Goal: Task Accomplishment & Management: Complete application form

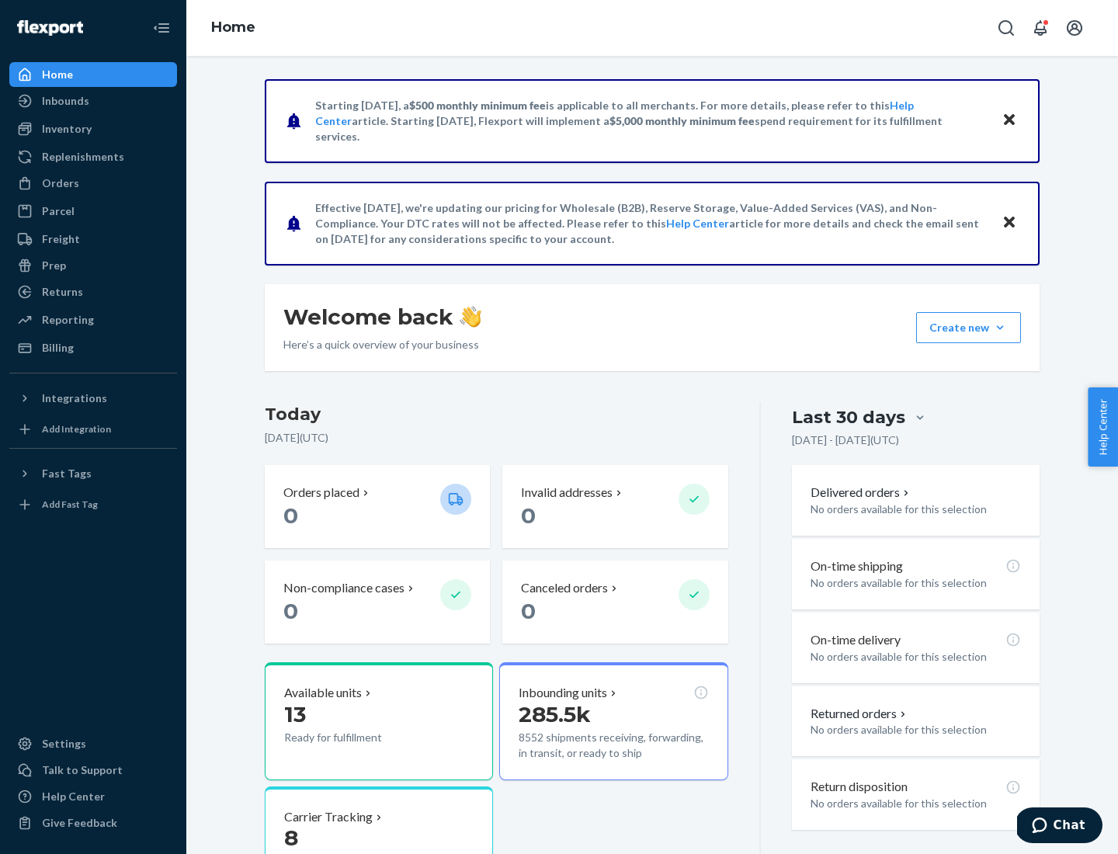
click at [1000, 328] on button "Create new Create new inbound Create new order Create new product" at bounding box center [968, 327] width 105 height 31
click at [93, 101] on div "Inbounds" at bounding box center [93, 101] width 165 height 22
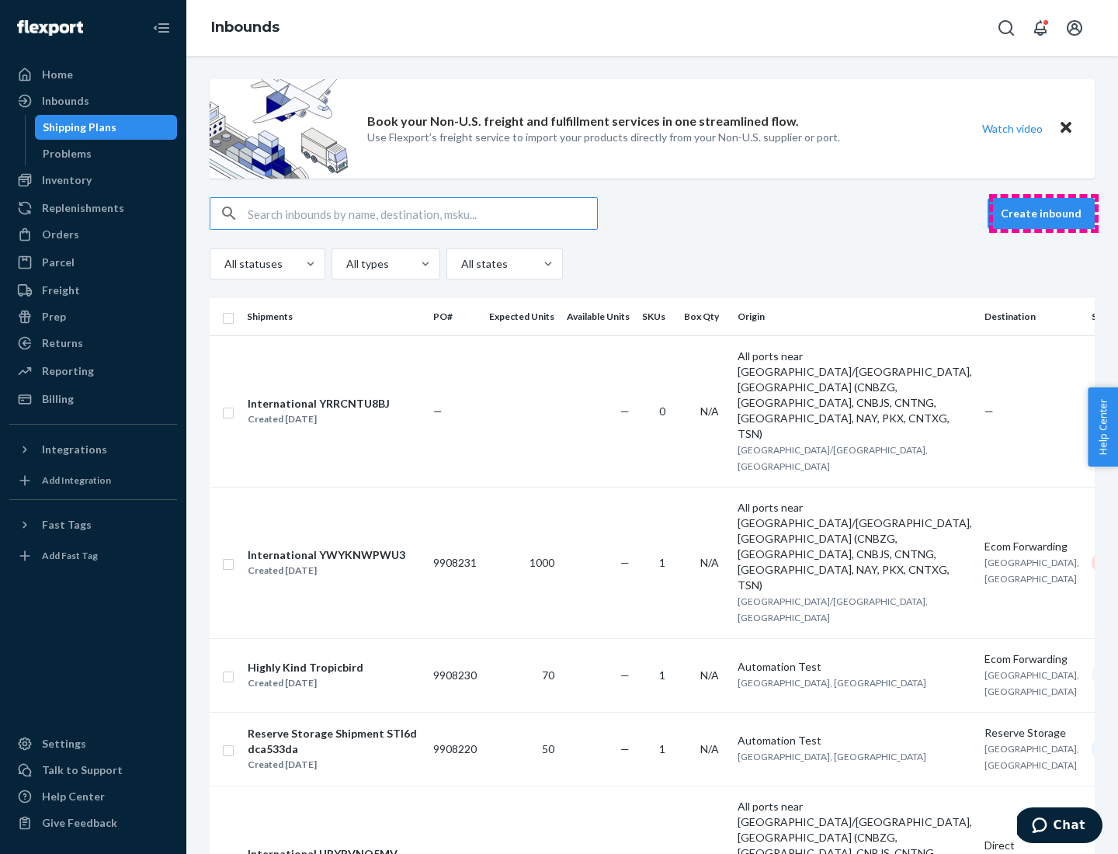
click at [1044, 214] on button "Create inbound" at bounding box center [1041, 213] width 107 height 31
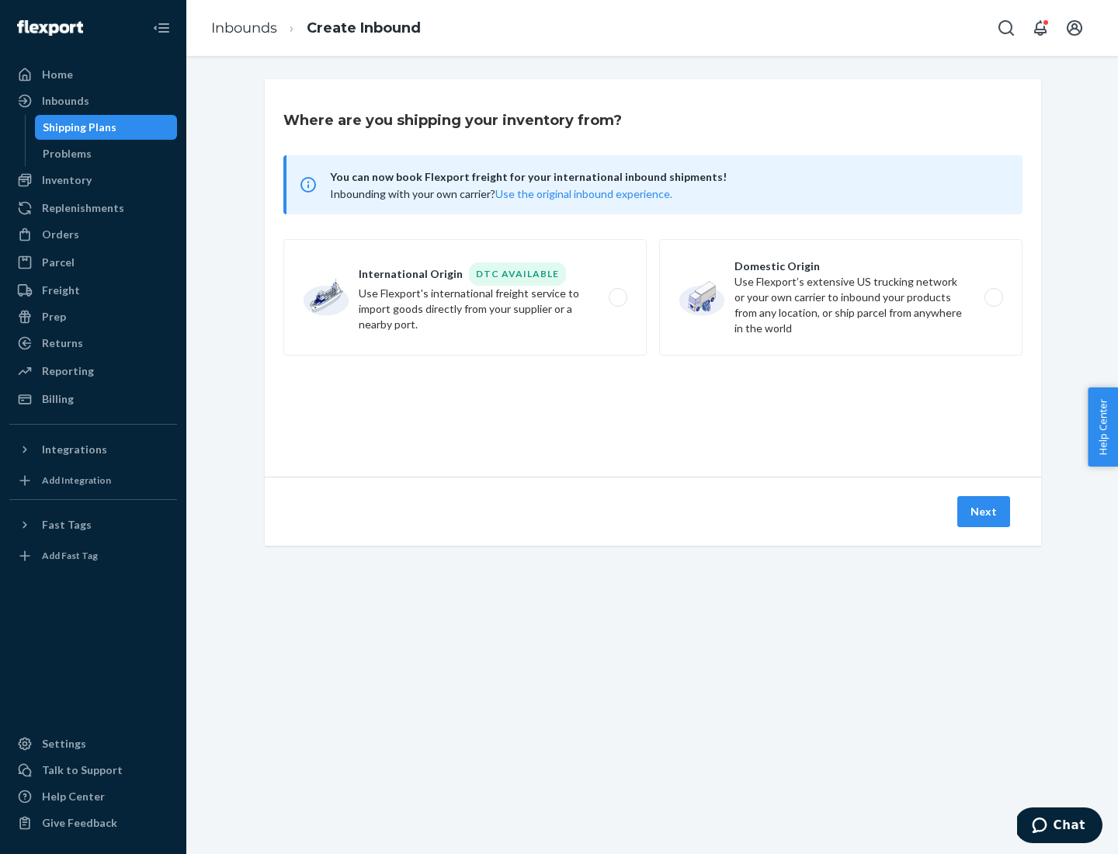
click at [841, 297] on label "Domestic Origin Use Flexport’s extensive US trucking network or your own carrie…" at bounding box center [840, 297] width 363 height 116
click at [993, 297] on input "Domestic Origin Use Flexport’s extensive US trucking network or your own carrie…" at bounding box center [998, 298] width 10 height 10
radio input "true"
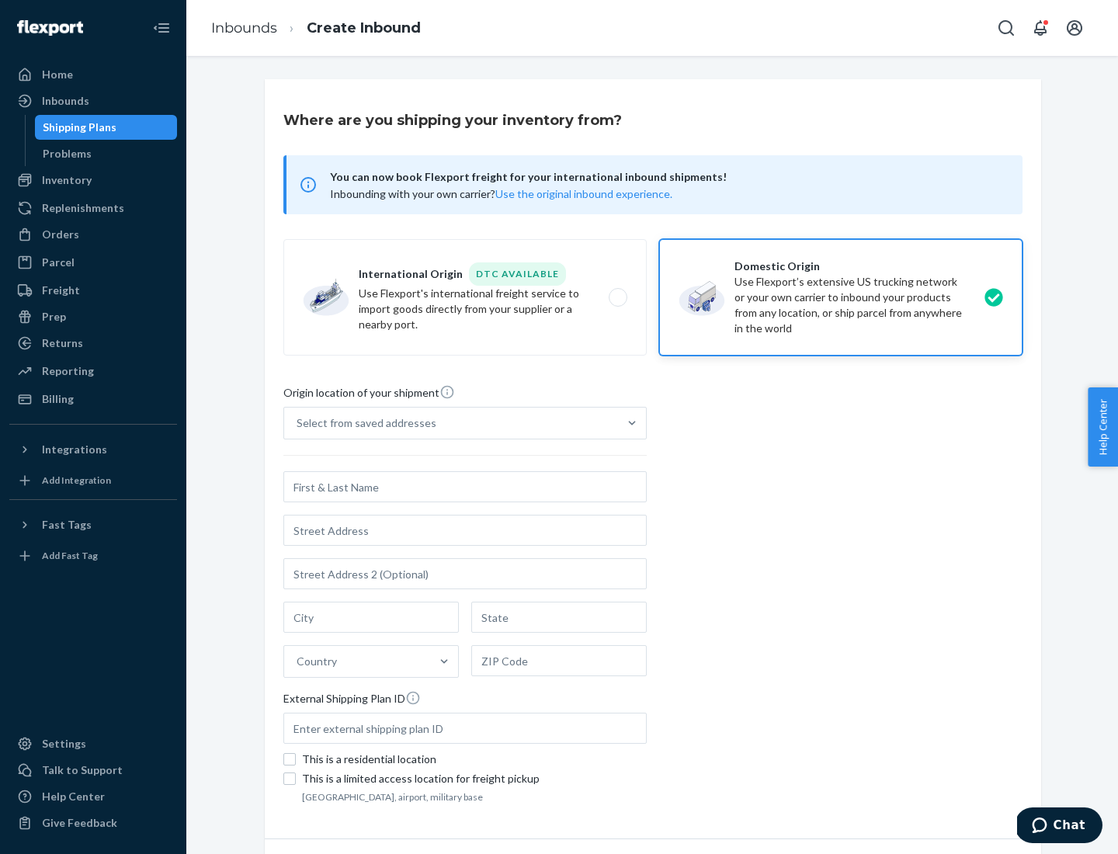
click at [363, 423] on div "Select from saved addresses" at bounding box center [367, 423] width 140 height 16
click at [298, 423] on input "Select from saved addresses" at bounding box center [298, 423] width 2 height 16
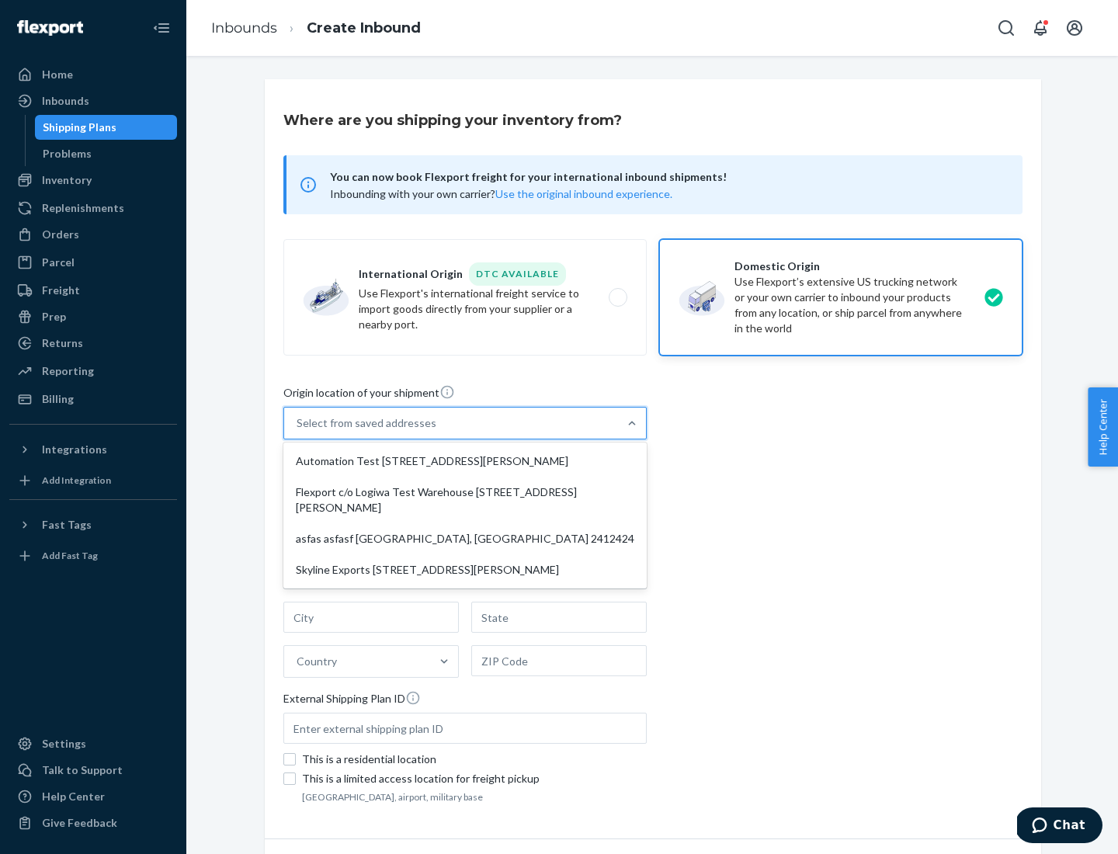
scroll to position [6, 0]
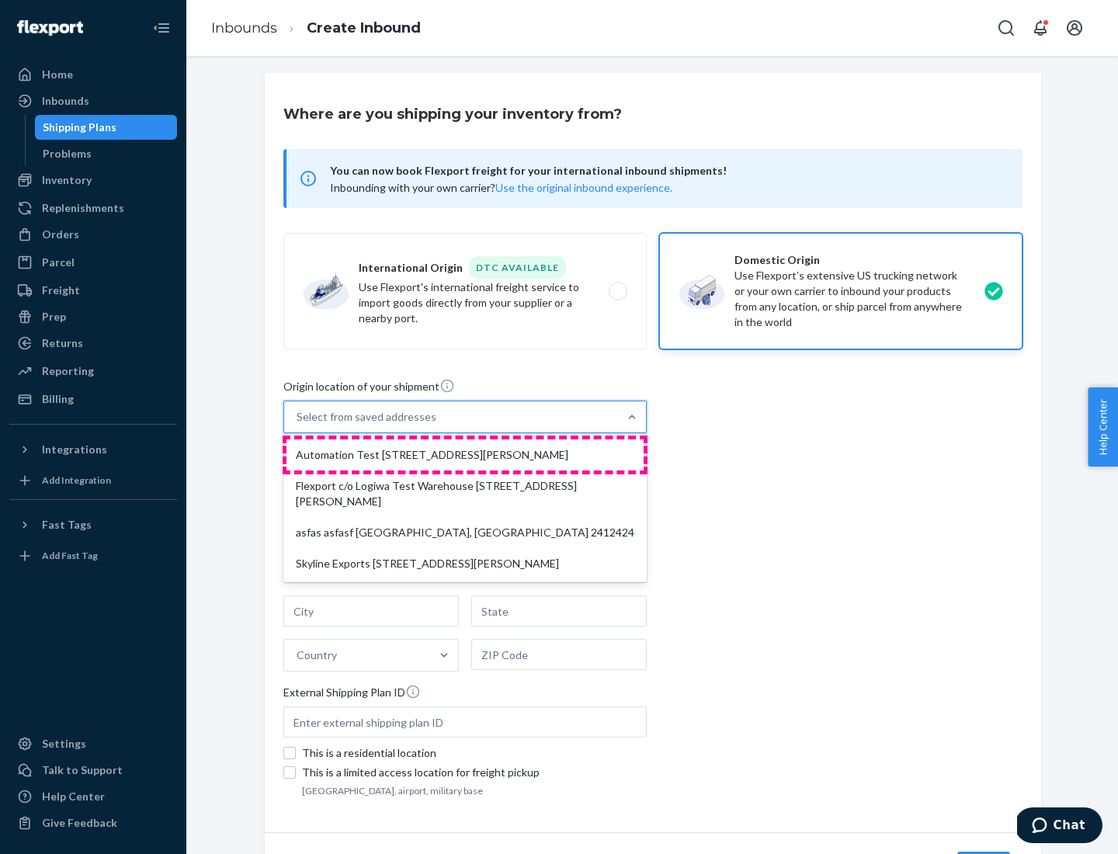
click at [465, 455] on div "Automation Test [STREET_ADDRESS][PERSON_NAME]" at bounding box center [465, 454] width 357 height 31
click at [298, 425] on input "option Automation Test [STREET_ADDRESS][PERSON_NAME] focused, 1 of 4. 4 results…" at bounding box center [298, 417] width 2 height 16
type input "Automation Test"
type input "9th Floor"
type input "[GEOGRAPHIC_DATA]"
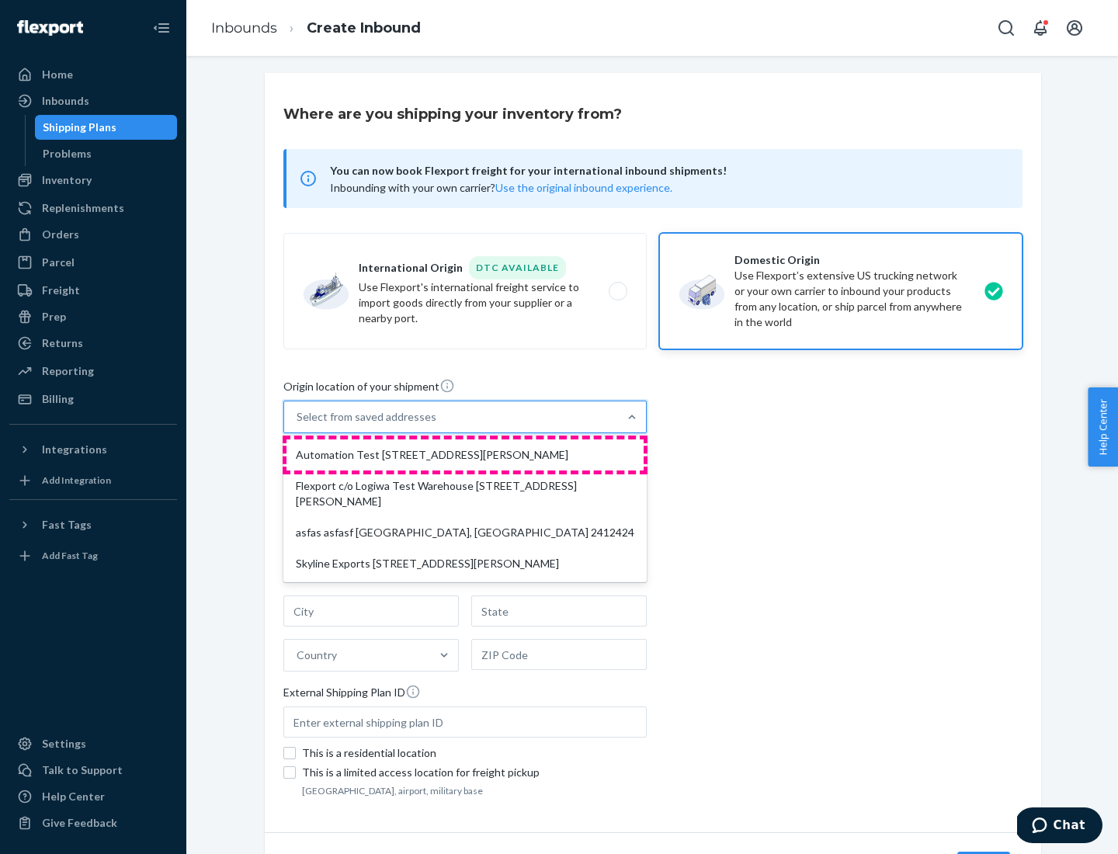
type input "CA"
type input "94104"
type input "[STREET_ADDRESS][PERSON_NAME]"
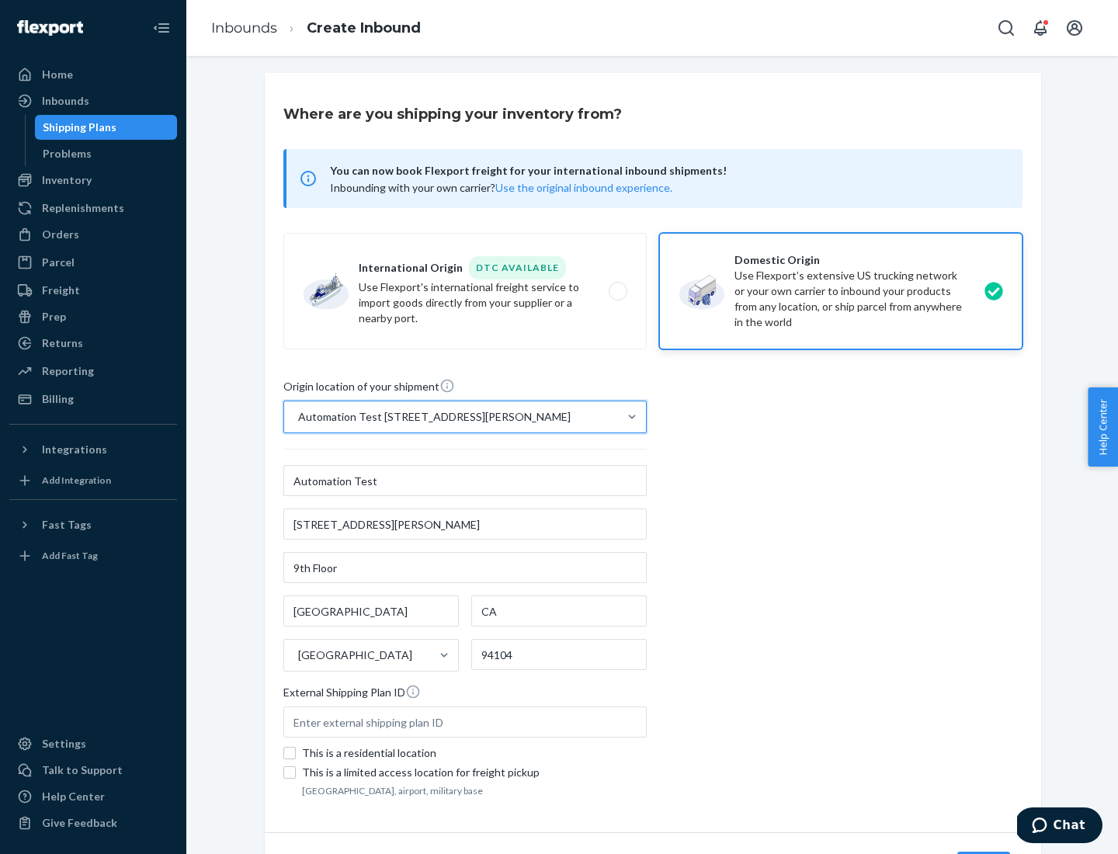
scroll to position [91, 0]
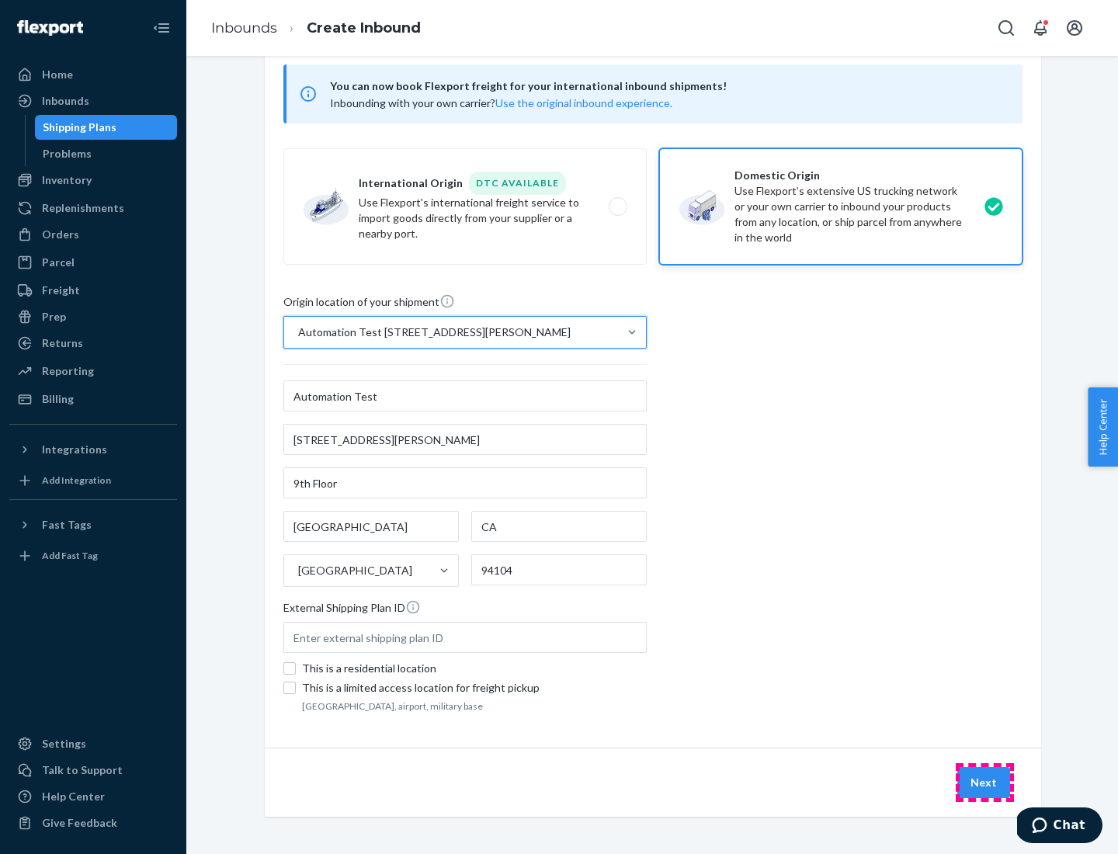
click at [985, 783] on button "Next" at bounding box center [983, 782] width 53 height 31
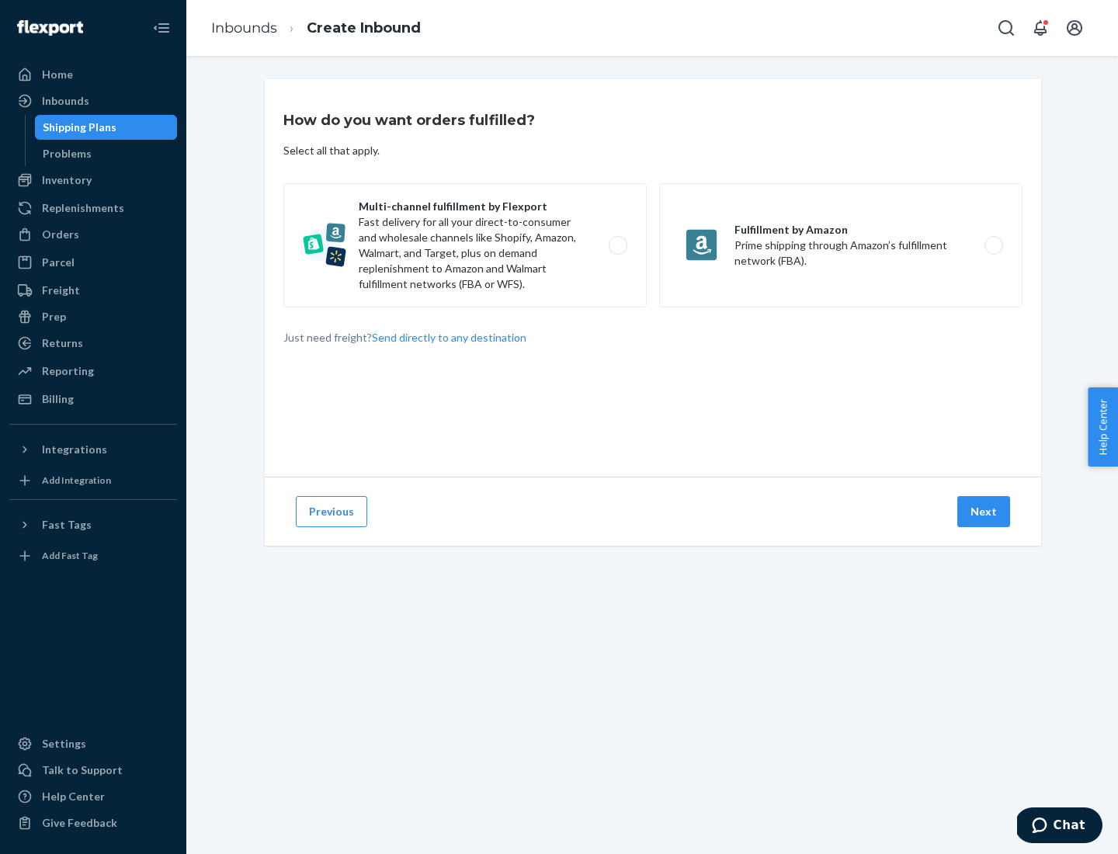
click at [465, 245] on label "Multi-channel fulfillment by Flexport Fast delivery for all your direct-to-cons…" at bounding box center [464, 245] width 363 height 124
click at [617, 245] on input "Multi-channel fulfillment by Flexport Fast delivery for all your direct-to-cons…" at bounding box center [622, 246] width 10 height 10
radio input "true"
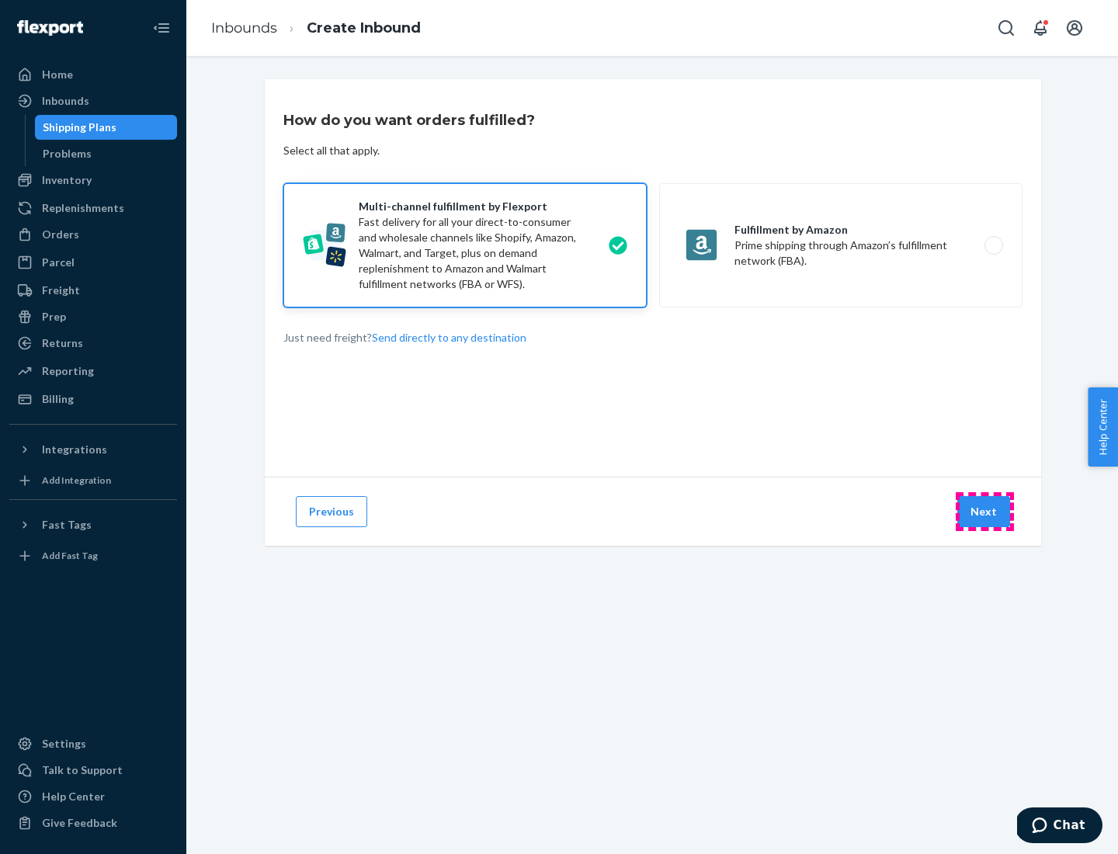
click at [985, 512] on button "Next" at bounding box center [983, 511] width 53 height 31
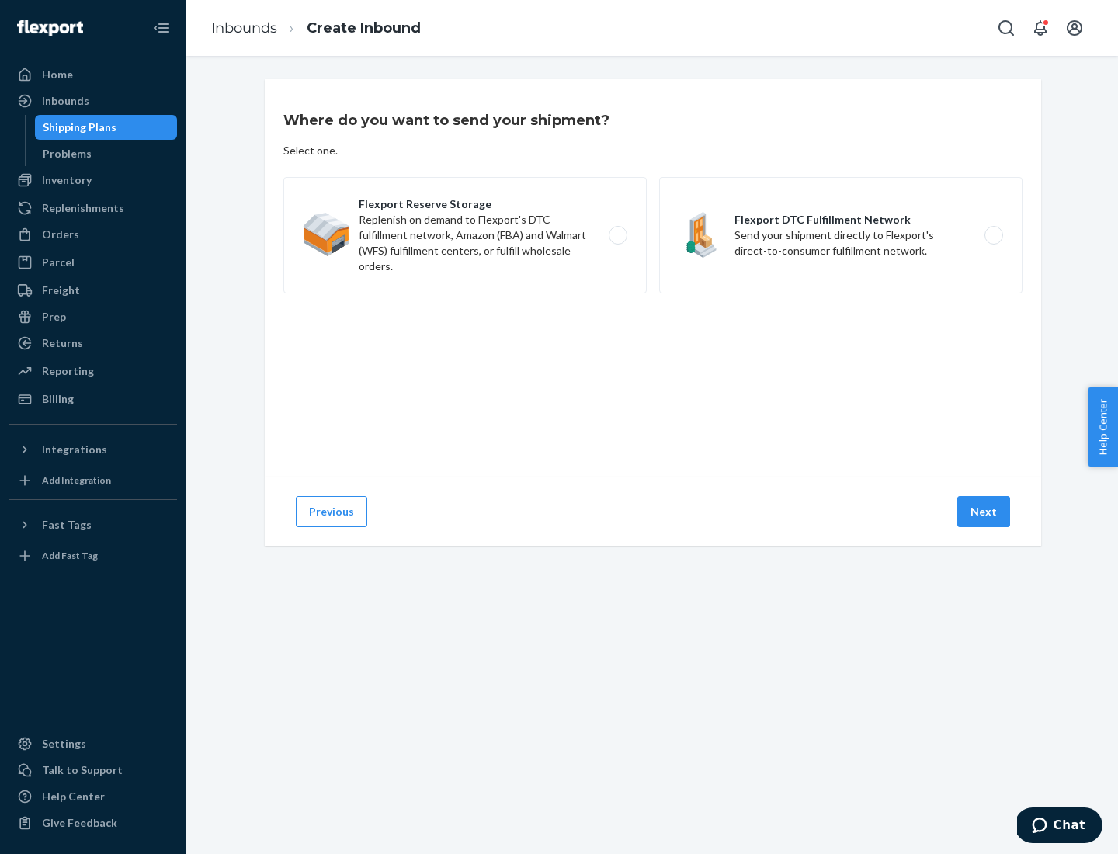
click at [841, 235] on label "Flexport DTC Fulfillment Network Send your shipment directly to Flexport's dire…" at bounding box center [840, 235] width 363 height 116
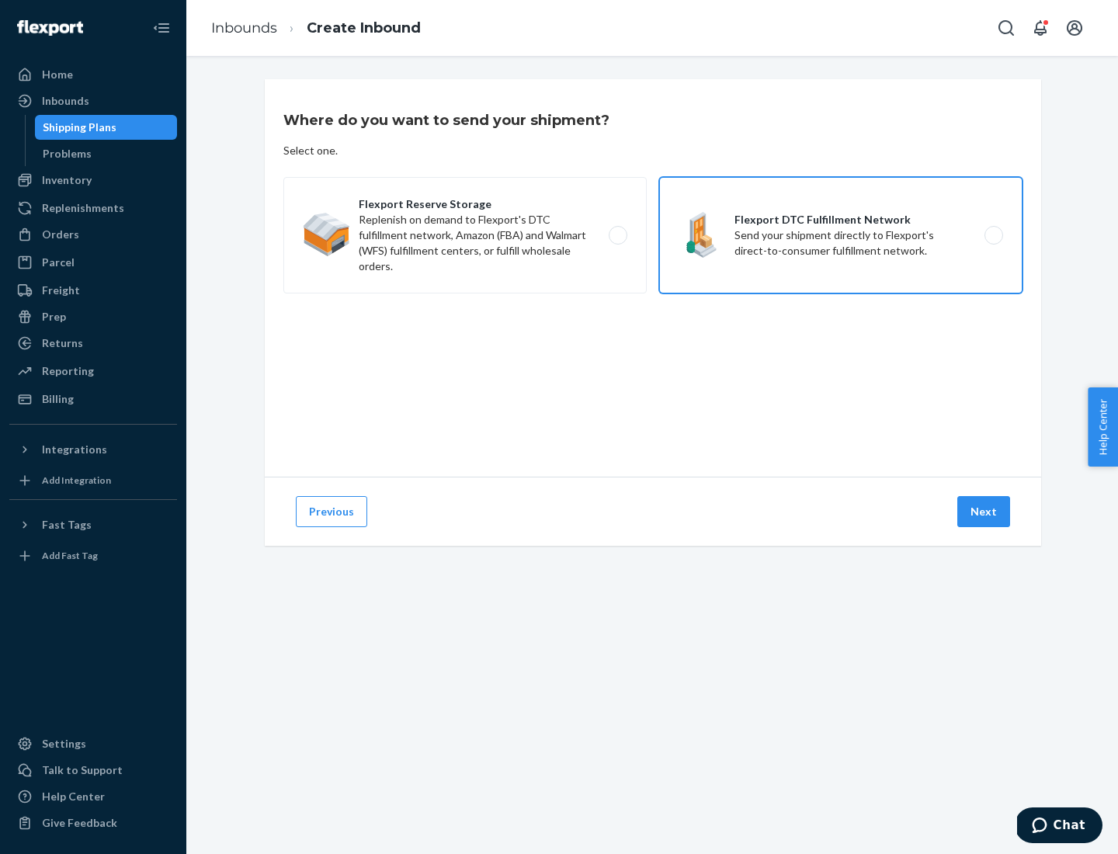
click at [993, 235] on input "Flexport DTC Fulfillment Network Send your shipment directly to Flexport's dire…" at bounding box center [998, 236] width 10 height 10
radio input "true"
click at [985, 512] on button "Next" at bounding box center [983, 511] width 53 height 31
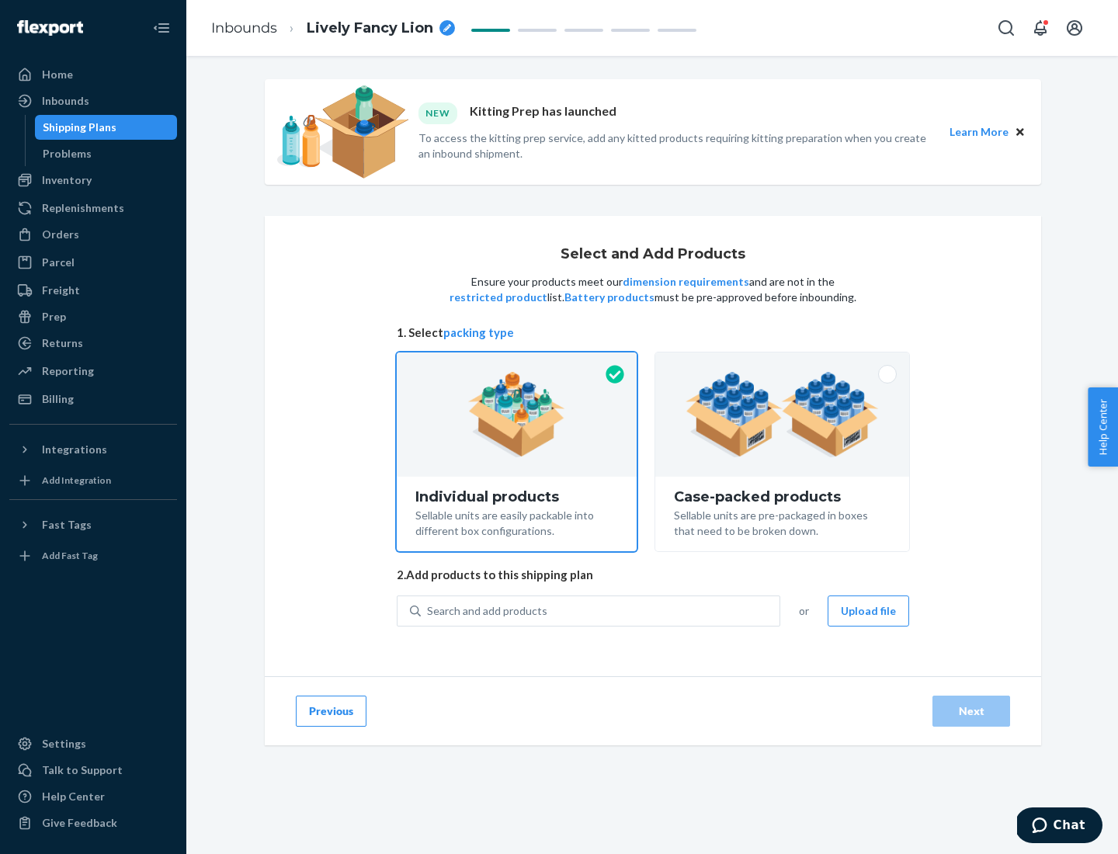
click at [783, 415] on img at bounding box center [782, 414] width 193 height 85
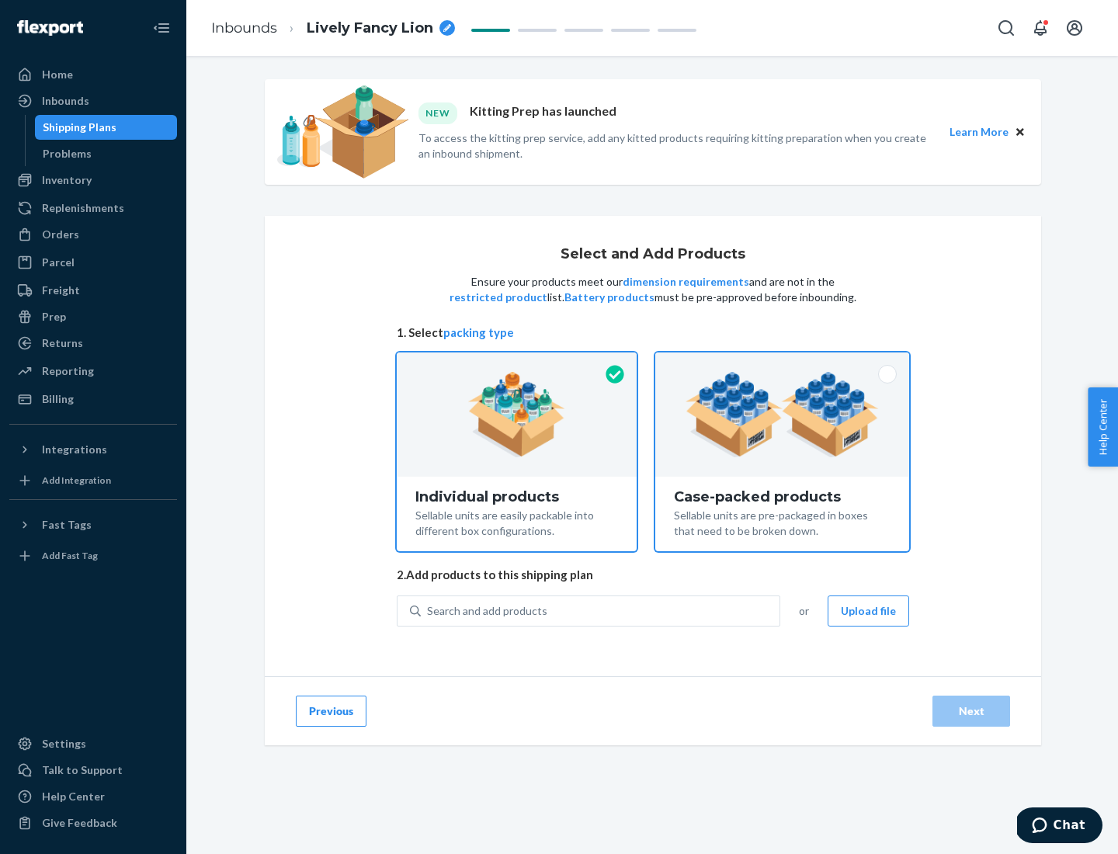
click at [783, 363] on input "Case-packed products Sellable units are pre-packaged in boxes that need to be b…" at bounding box center [782, 358] width 10 height 10
radio input "true"
radio input "false"
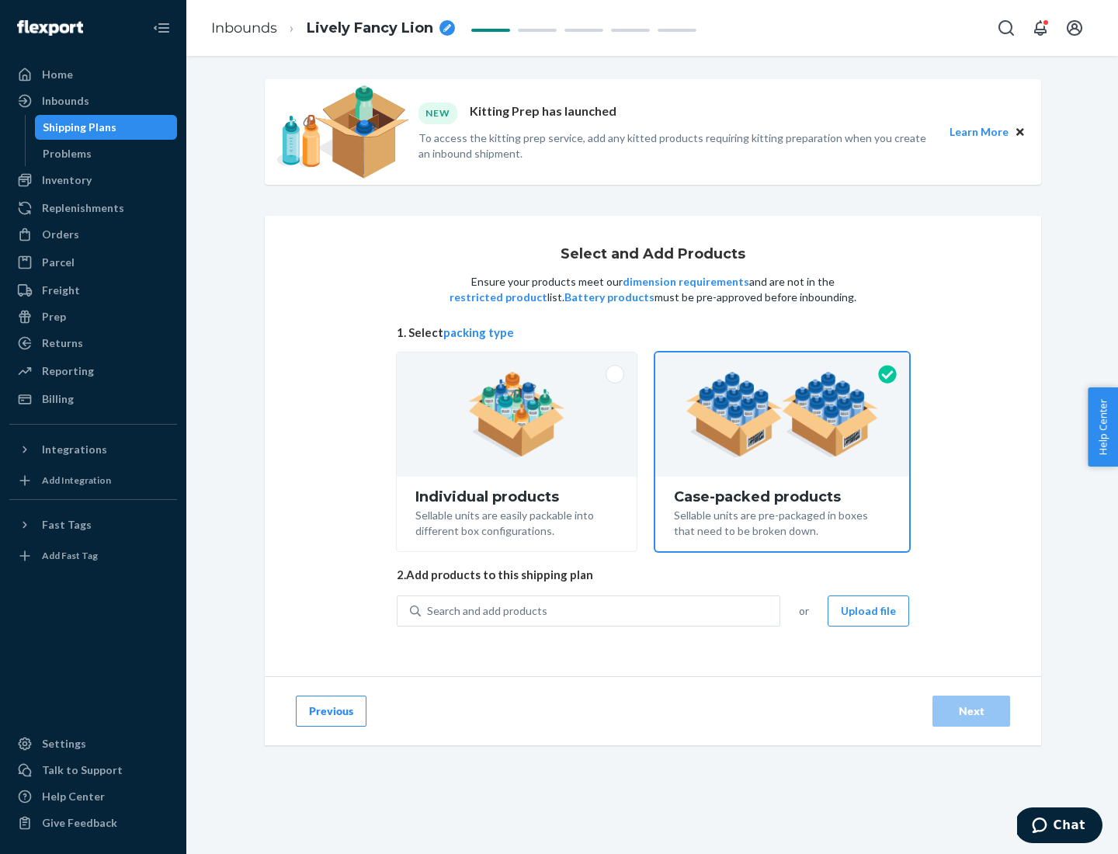
click at [601, 610] on div "Search and add products" at bounding box center [600, 611] width 359 height 28
click at [429, 610] on input "Search and add products" at bounding box center [428, 611] width 2 height 16
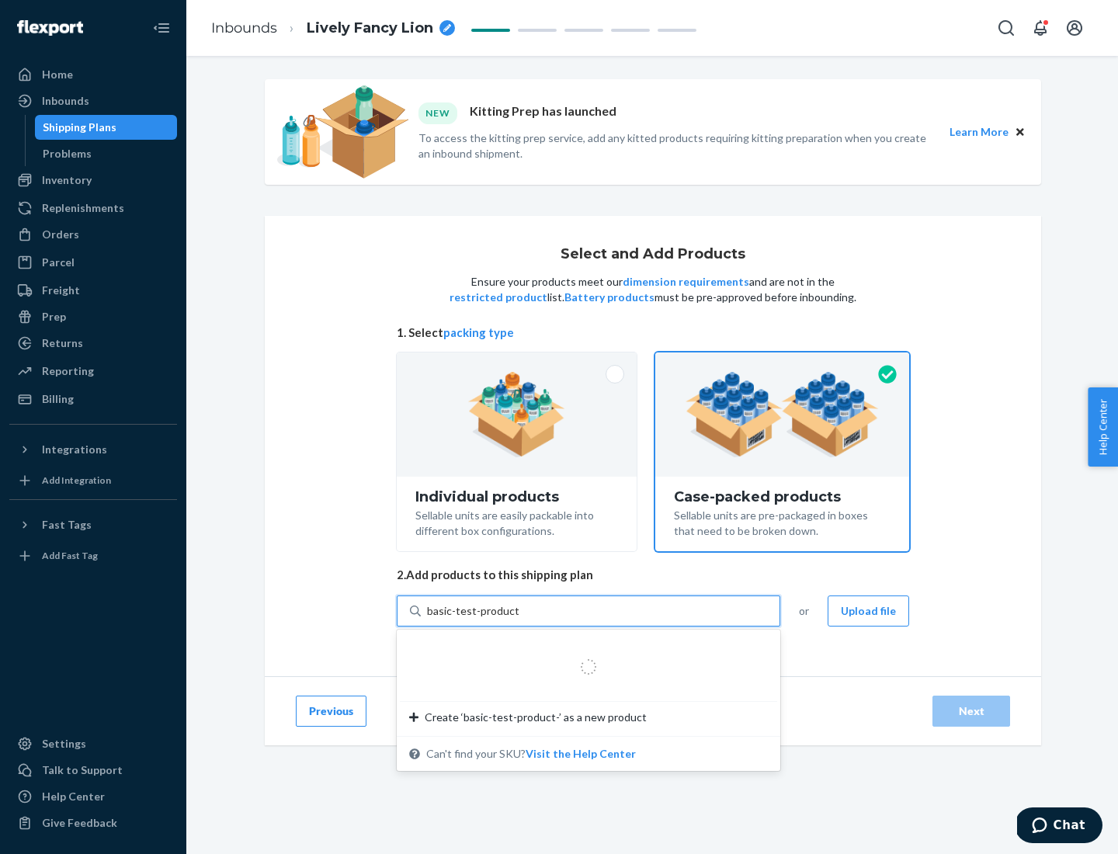
type input "basic-test-product-1"
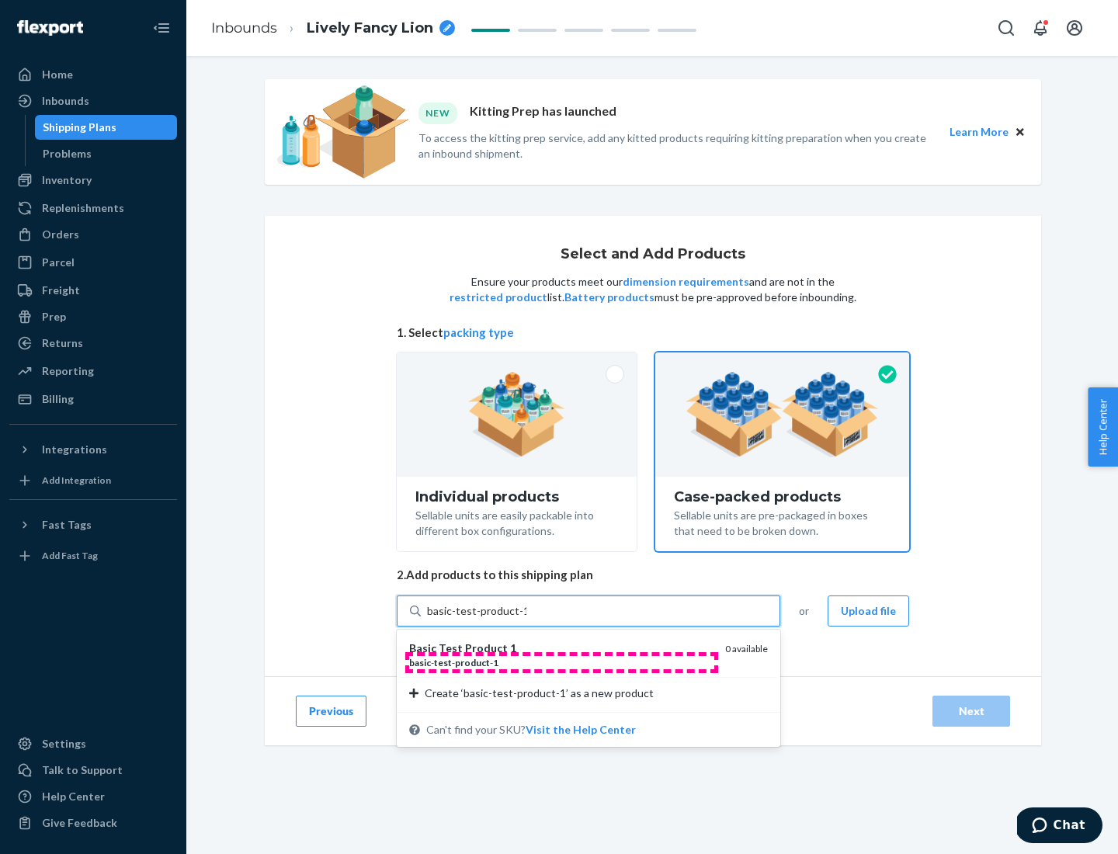
click at [561, 662] on div "basic - test - product - 1" at bounding box center [561, 662] width 304 height 13
click at [526, 619] on input "basic-test-product-1" at bounding box center [476, 611] width 99 height 16
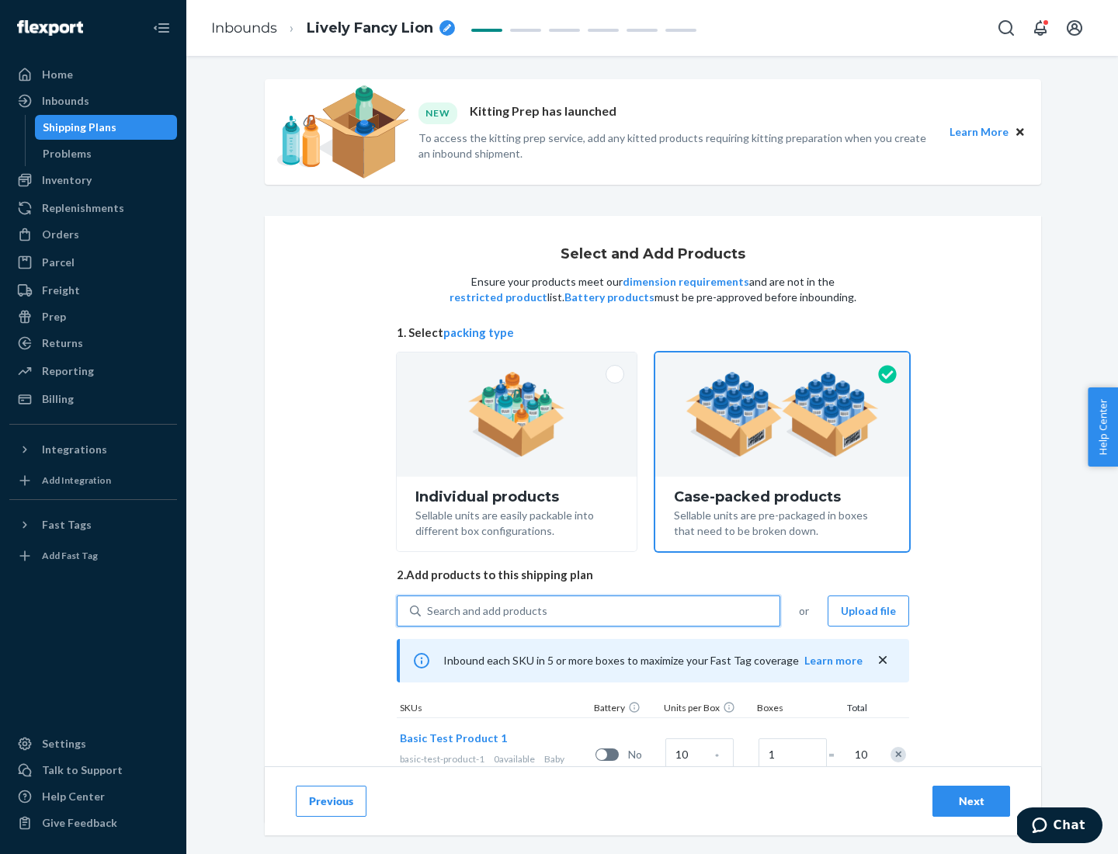
scroll to position [56, 0]
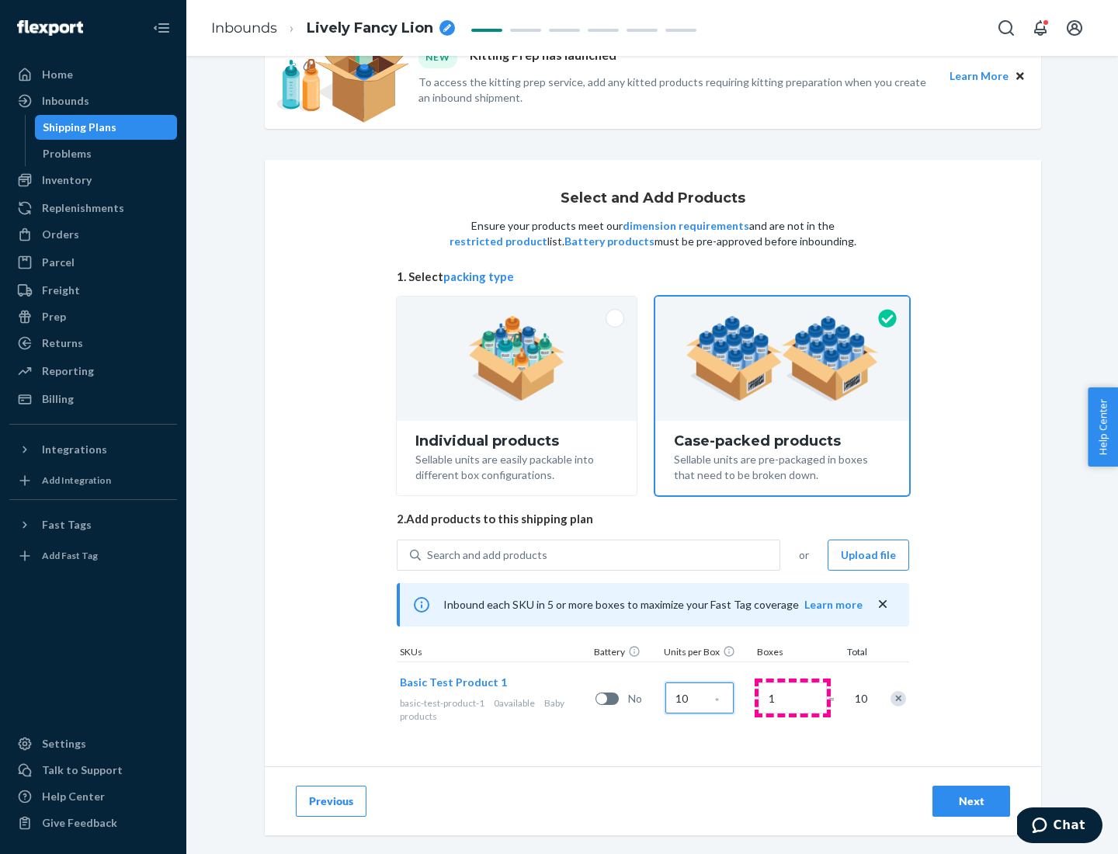
type input "10"
type input "7"
click at [971, 801] on div "Next" at bounding box center [971, 802] width 51 height 16
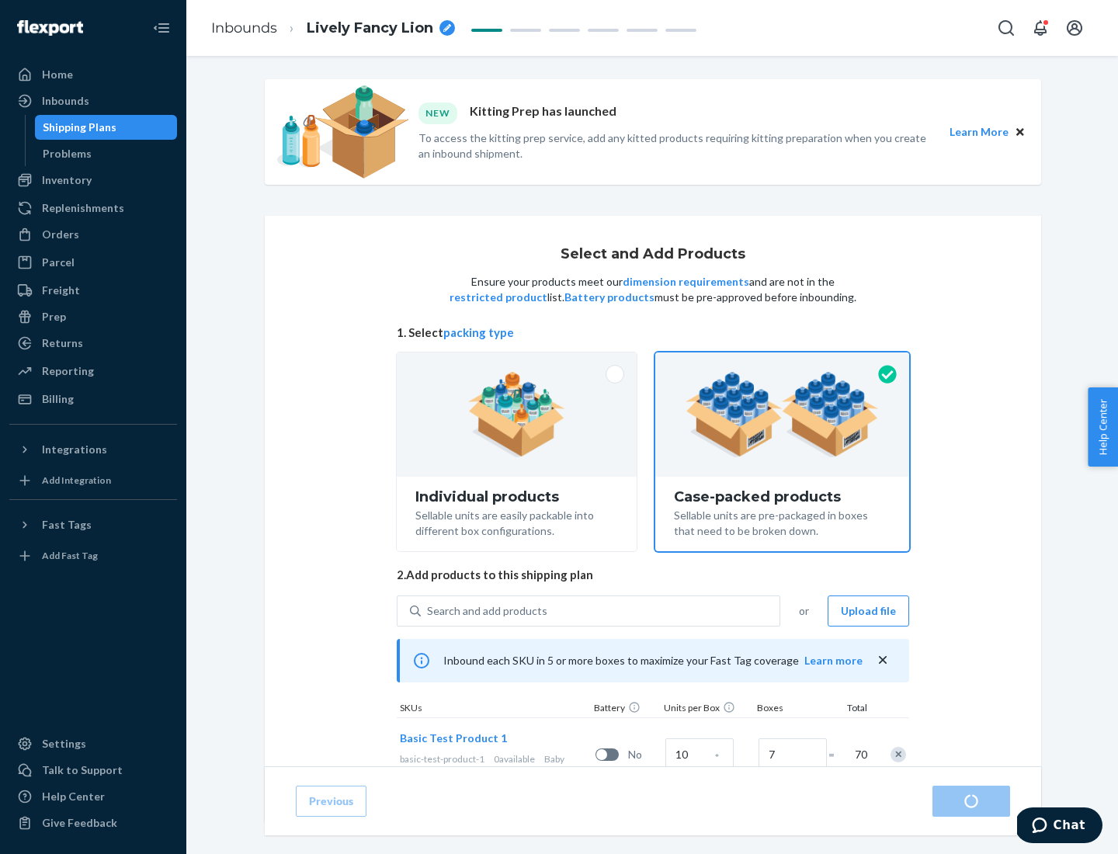
radio input "true"
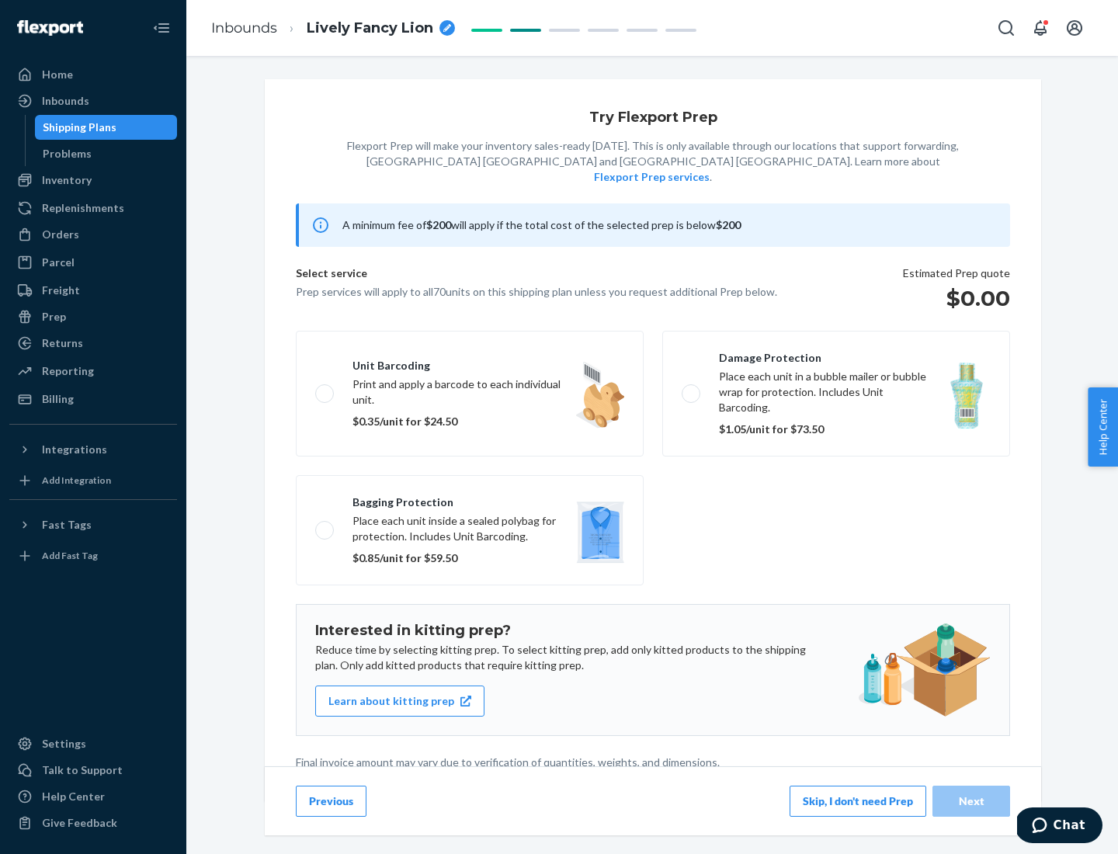
scroll to position [4, 0]
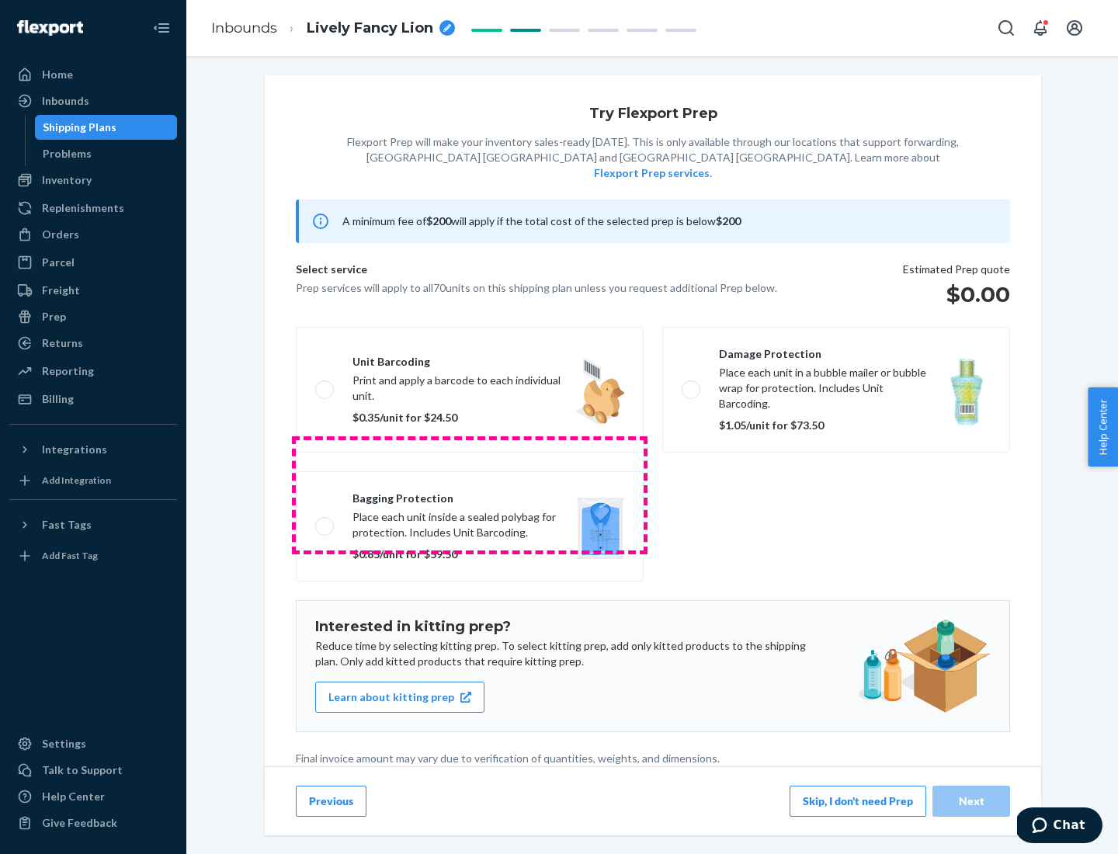
click at [470, 495] on label "Bagging protection Place each unit inside a sealed polybag for protection. Incl…" at bounding box center [470, 526] width 348 height 110
click at [325, 521] on input "Bagging protection Place each unit inside a sealed polybag for protection. Incl…" at bounding box center [320, 526] width 10 height 10
checkbox input "true"
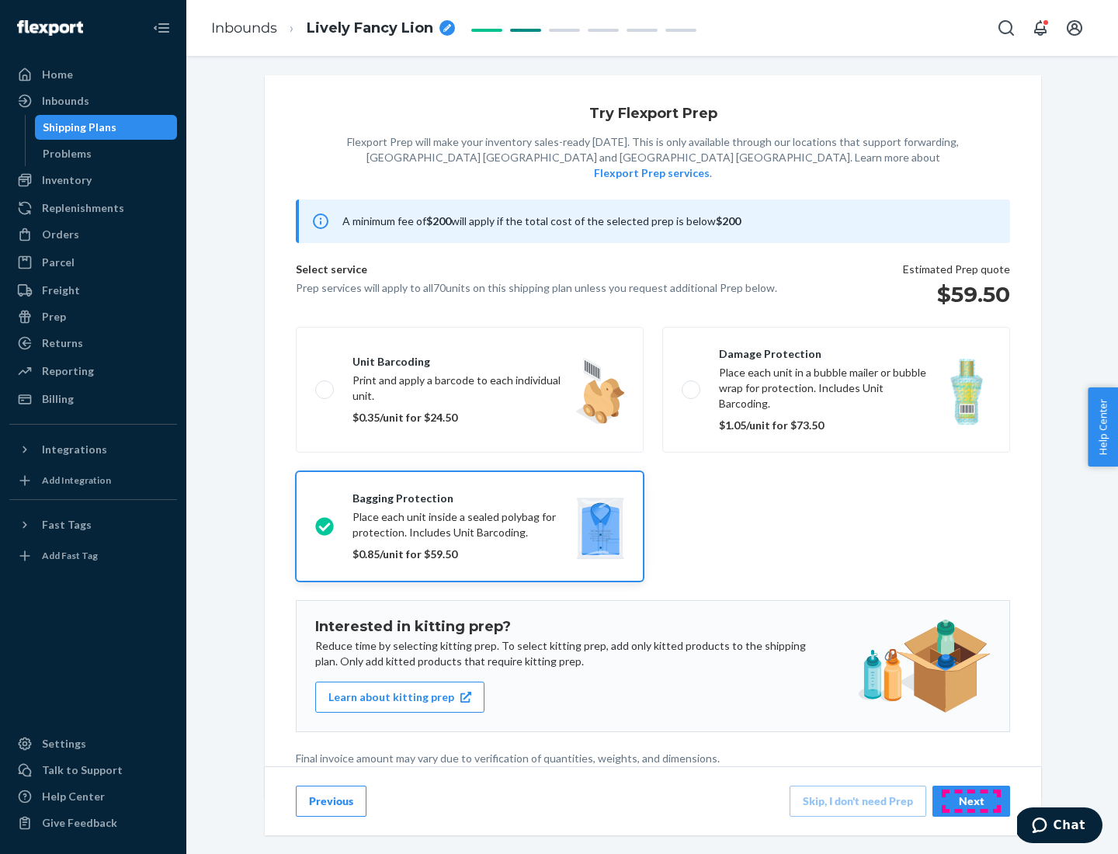
click at [971, 801] on div "Next" at bounding box center [971, 802] width 51 height 16
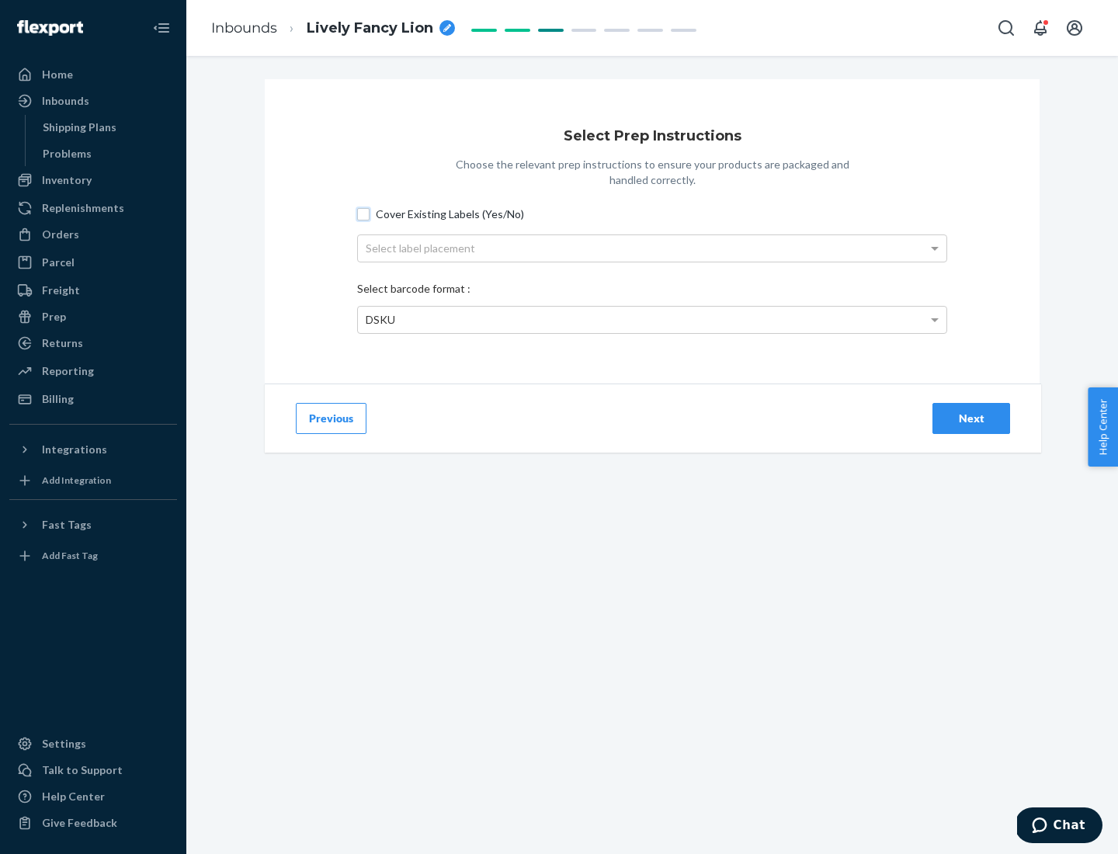
click at [363, 214] on input "Cover Existing Labels (Yes/No)" at bounding box center [363, 214] width 12 height 12
checkbox input "true"
click at [652, 248] on div "Select label placement" at bounding box center [652, 248] width 589 height 26
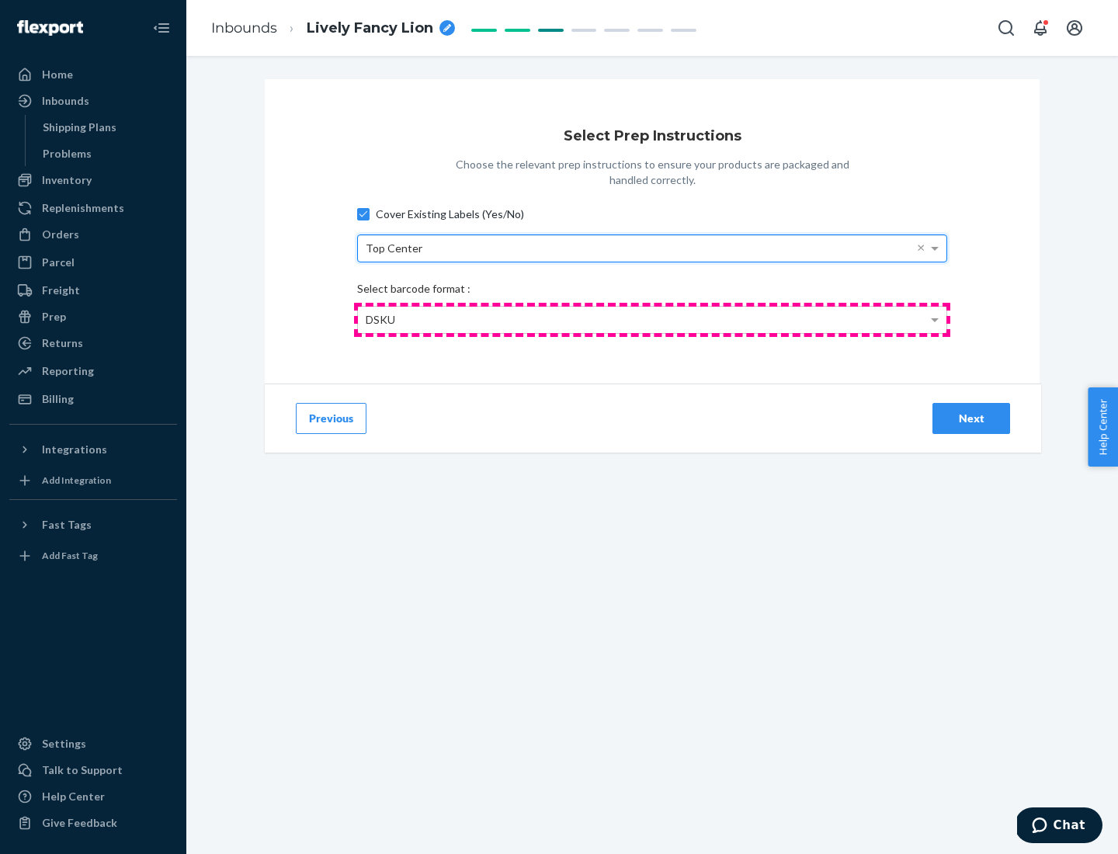
click at [652, 319] on div "DSKU" at bounding box center [652, 320] width 589 height 26
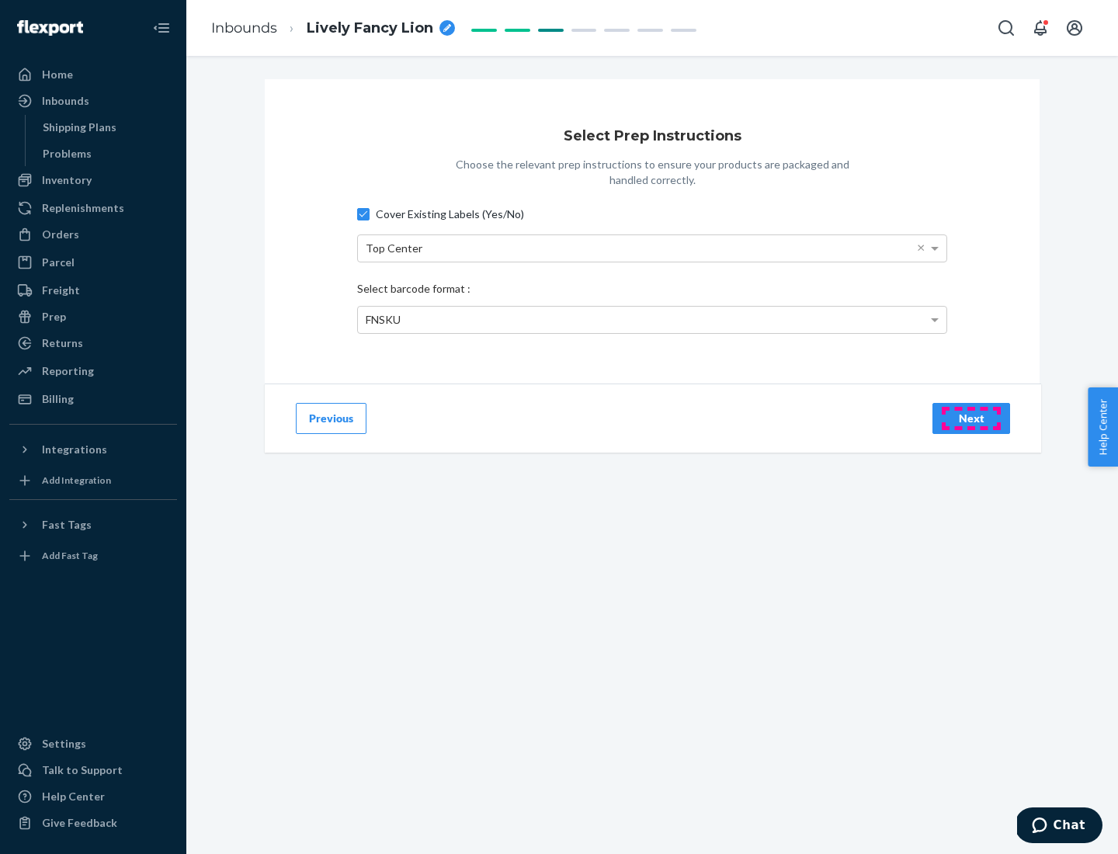
click at [971, 418] on div "Next" at bounding box center [971, 419] width 51 height 16
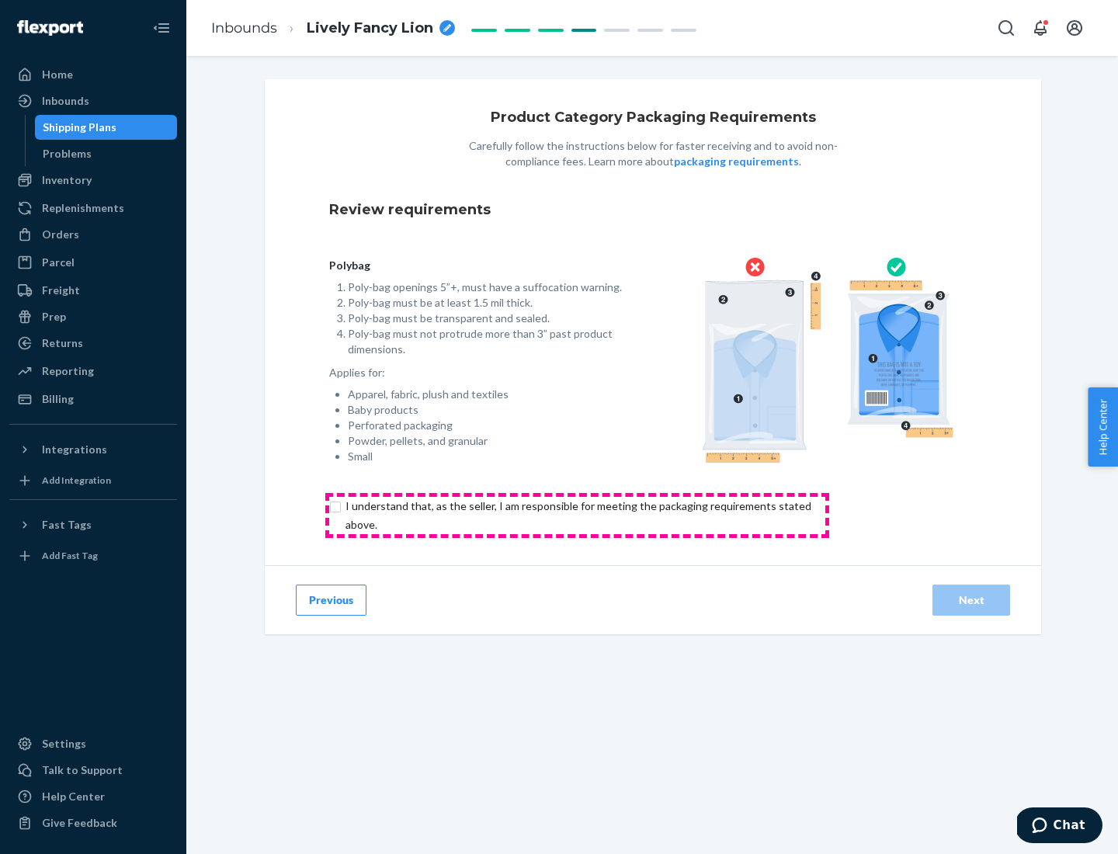
click at [577, 515] on input "checkbox" at bounding box center [587, 515] width 516 height 37
checkbox input "true"
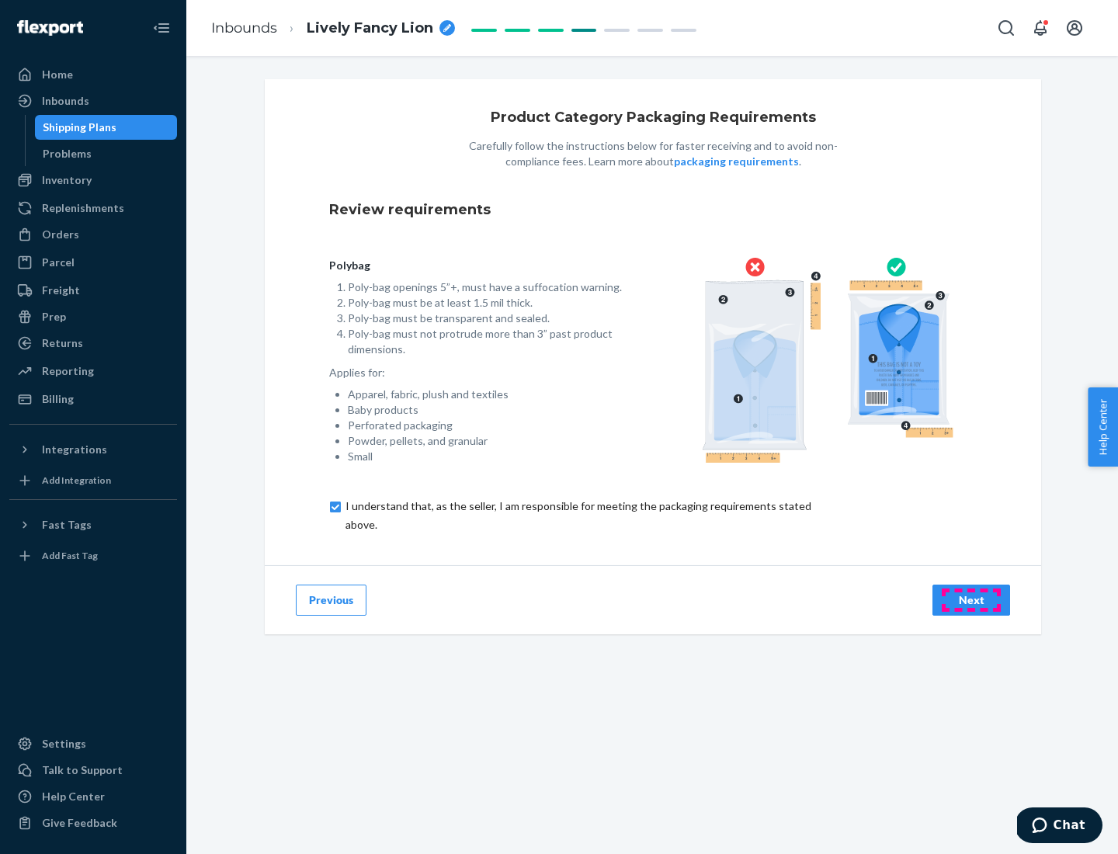
click at [971, 599] on div "Next" at bounding box center [971, 600] width 51 height 16
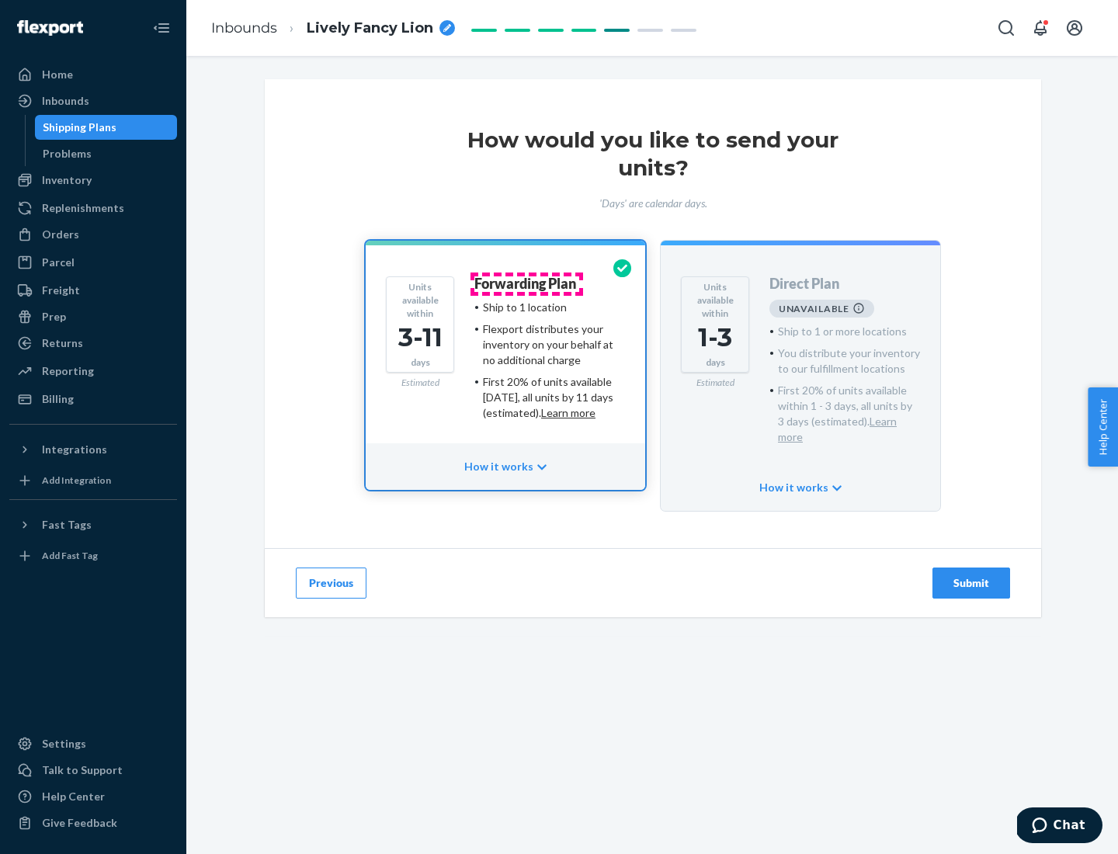
click at [526, 283] on h4 "Forwarding Plan" at bounding box center [525, 284] width 102 height 16
click at [971, 575] on div "Submit" at bounding box center [971, 583] width 51 height 16
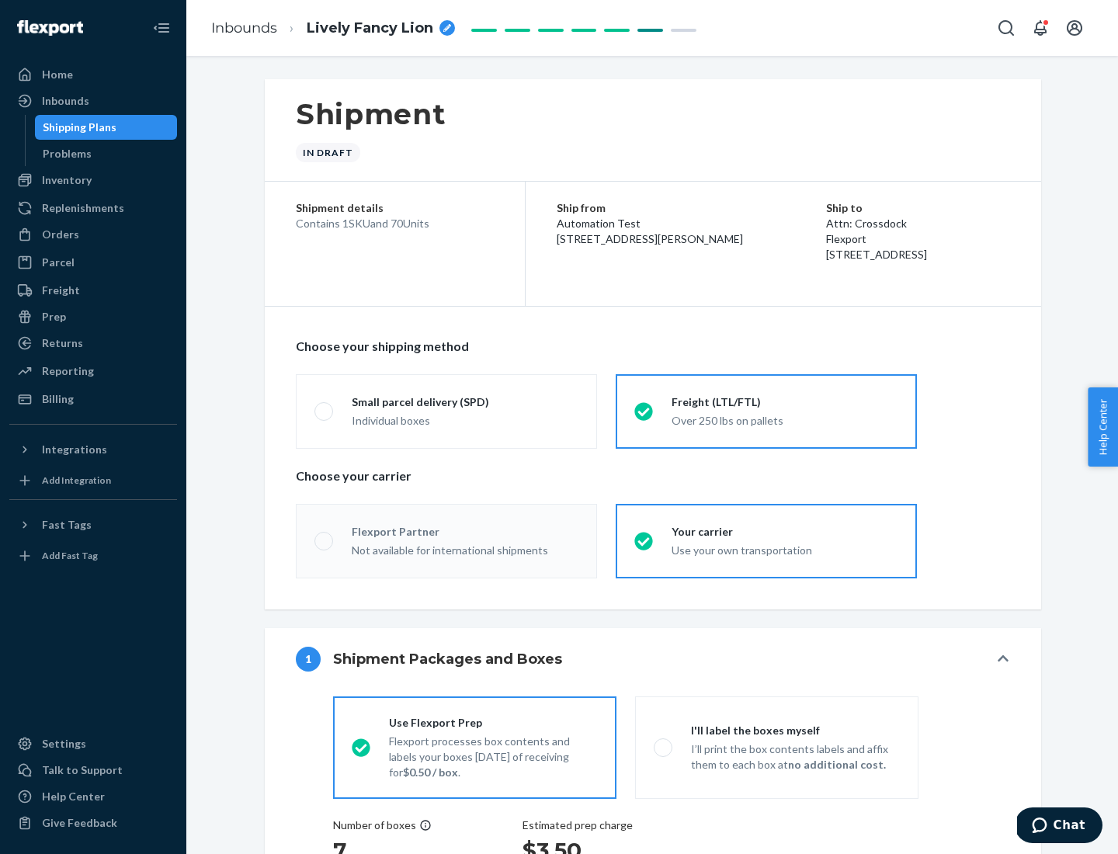
radio input "true"
radio input "false"
radio input "true"
radio input "false"
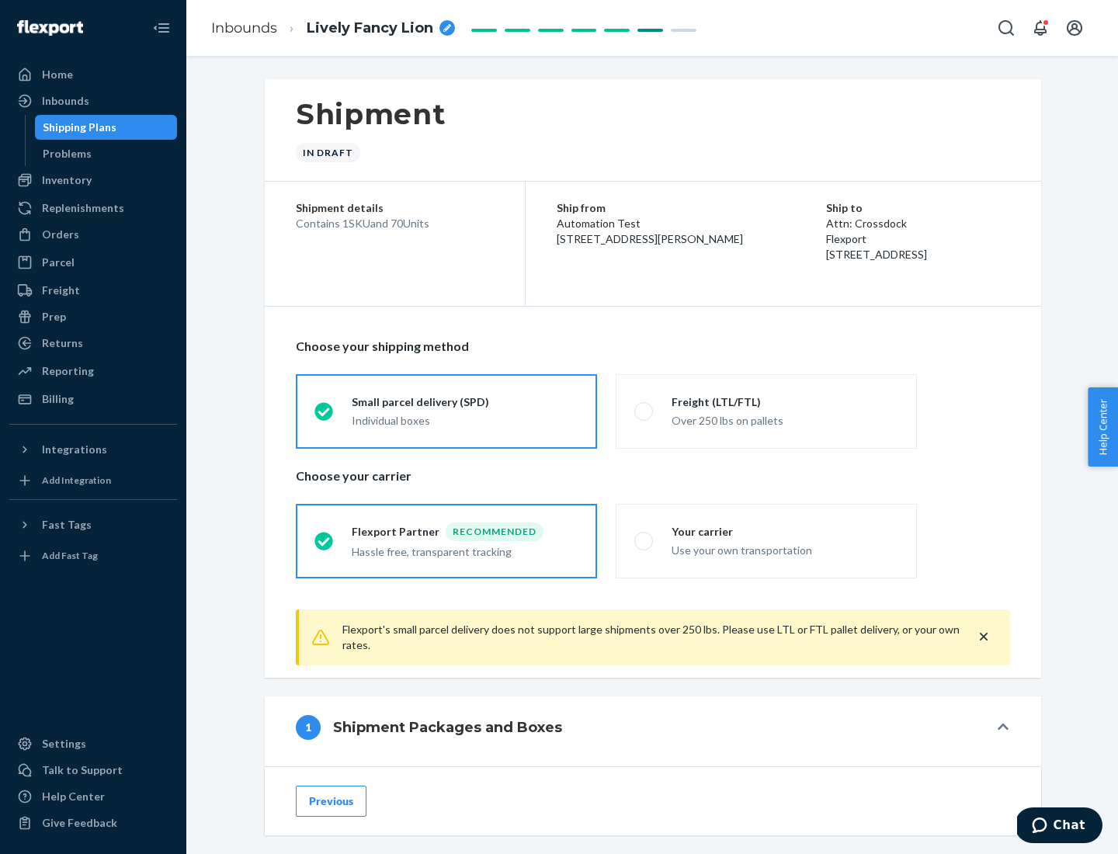
click at [766, 411] on div "Over 250 lbs on pallets" at bounding box center [785, 419] width 227 height 19
click at [644, 411] on input "Freight (LTL/FTL) Over 250 lbs on pallets" at bounding box center [639, 411] width 10 height 10
radio input "true"
radio input "false"
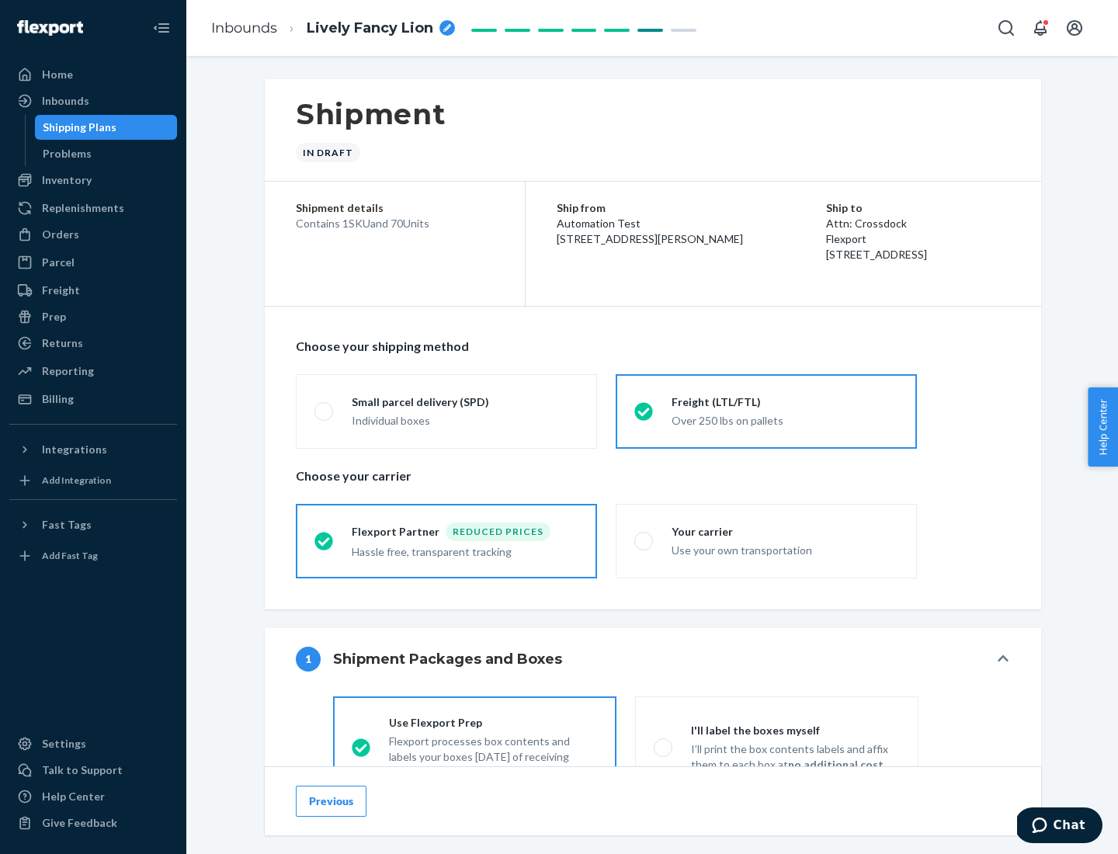
scroll to position [86, 0]
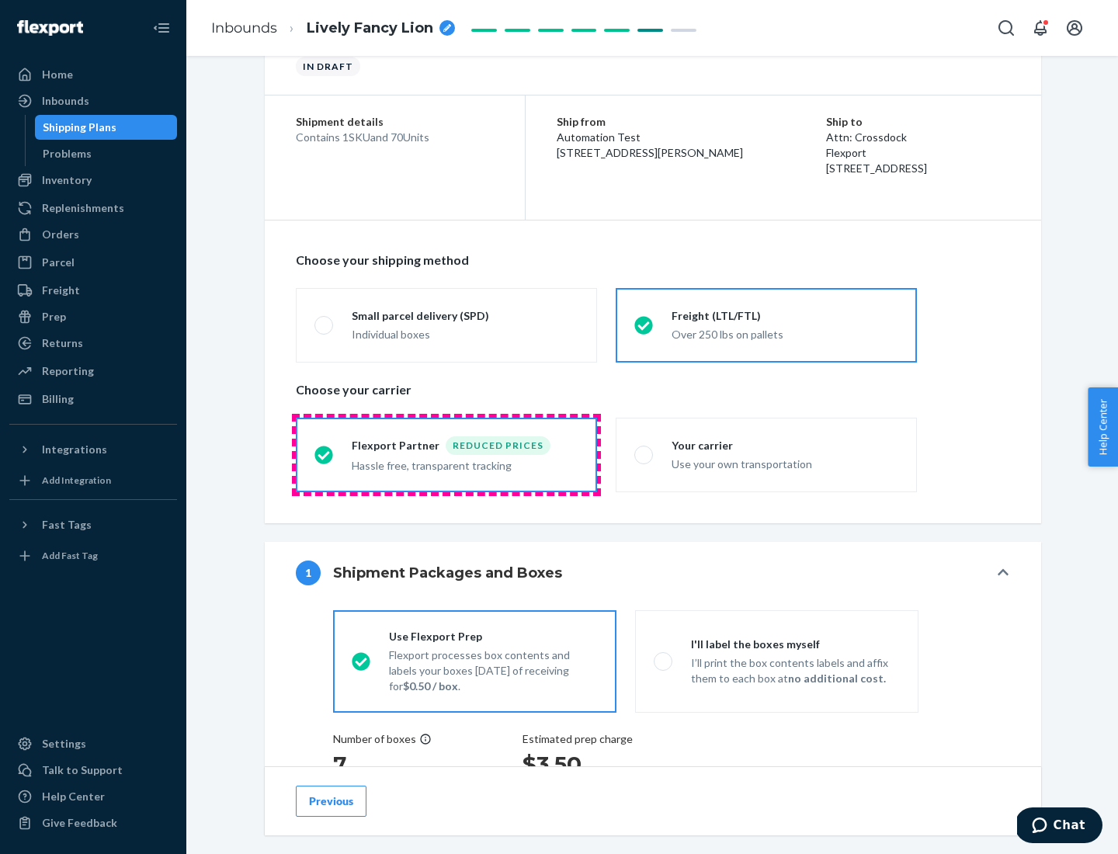
click at [446, 455] on div "Hassle free, transparent tracking" at bounding box center [465, 464] width 227 height 19
click at [325, 454] on input "Flexport Partner Reduced prices Hassle free, transparent tracking" at bounding box center [319, 455] width 10 height 10
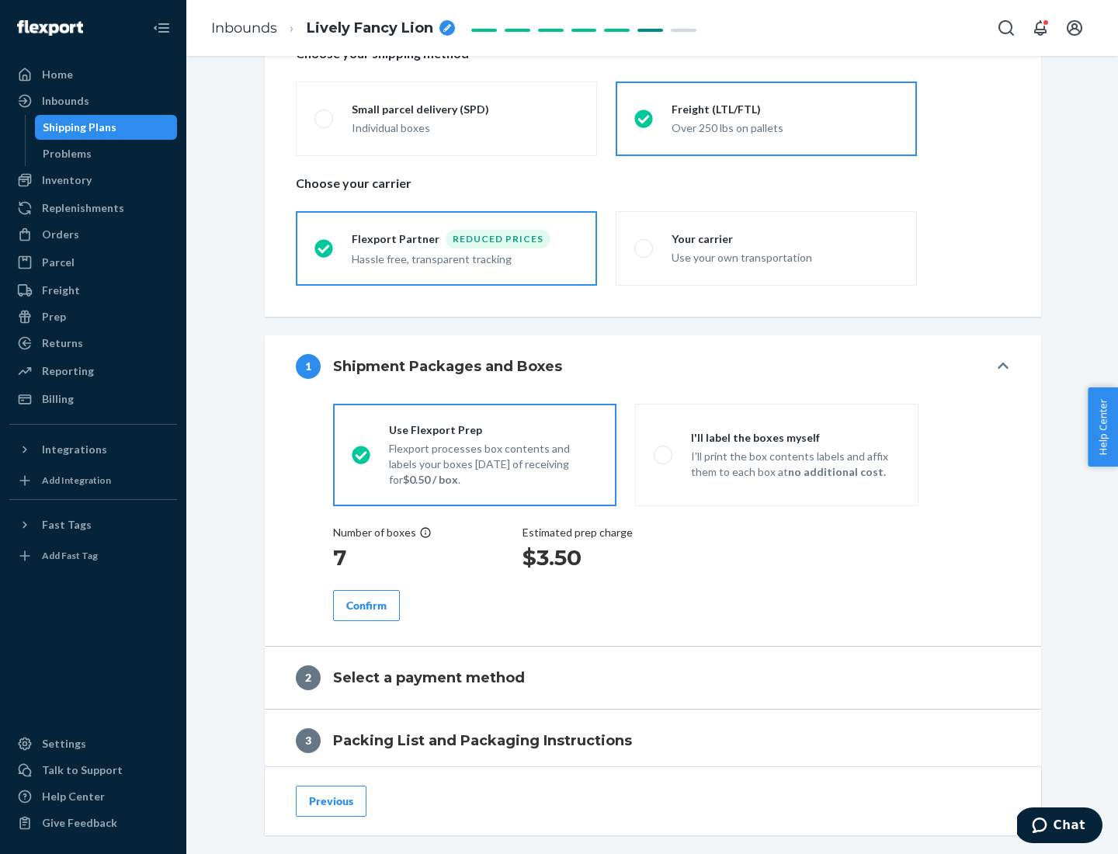
click at [776, 454] on p "I’ll print the box contents labels and affix them to each box at no additional …" at bounding box center [795, 464] width 209 height 31
click at [664, 454] on input "I'll label the boxes myself I’ll print the box contents labels and affix them t…" at bounding box center [659, 455] width 10 height 10
radio input "true"
radio input "false"
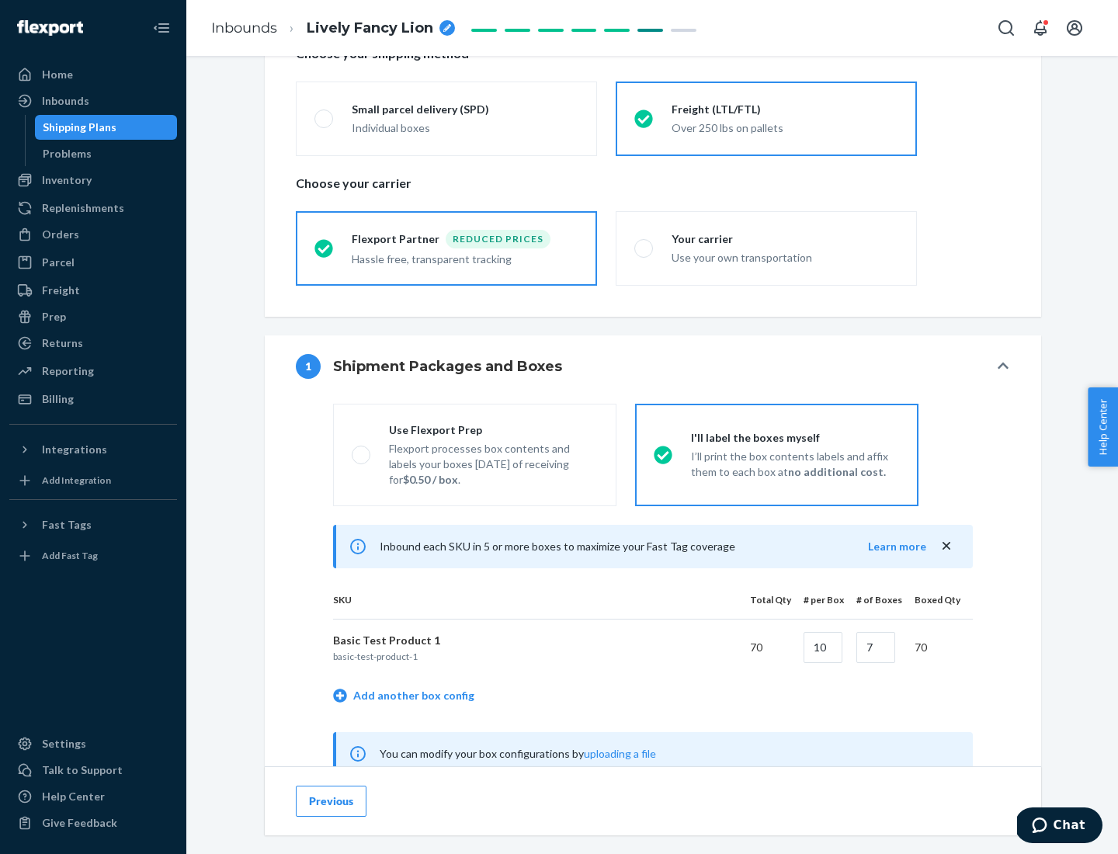
scroll to position [485, 0]
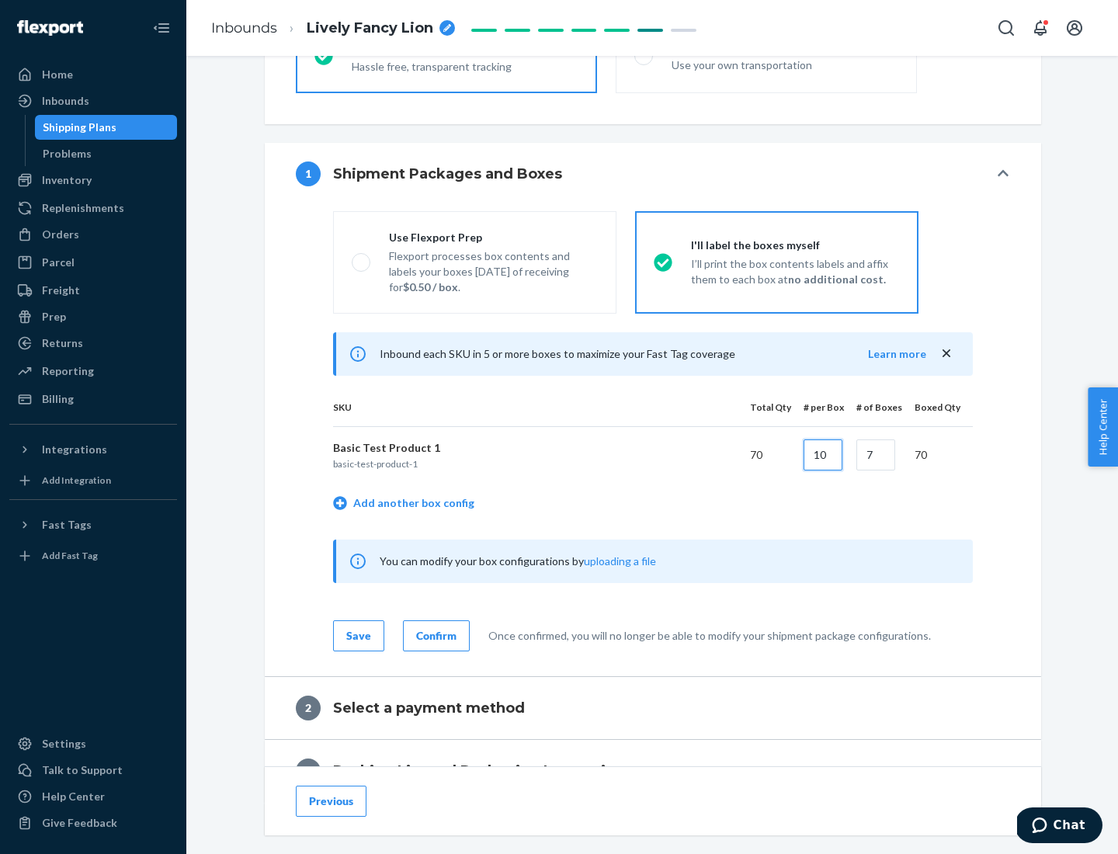
type input "10"
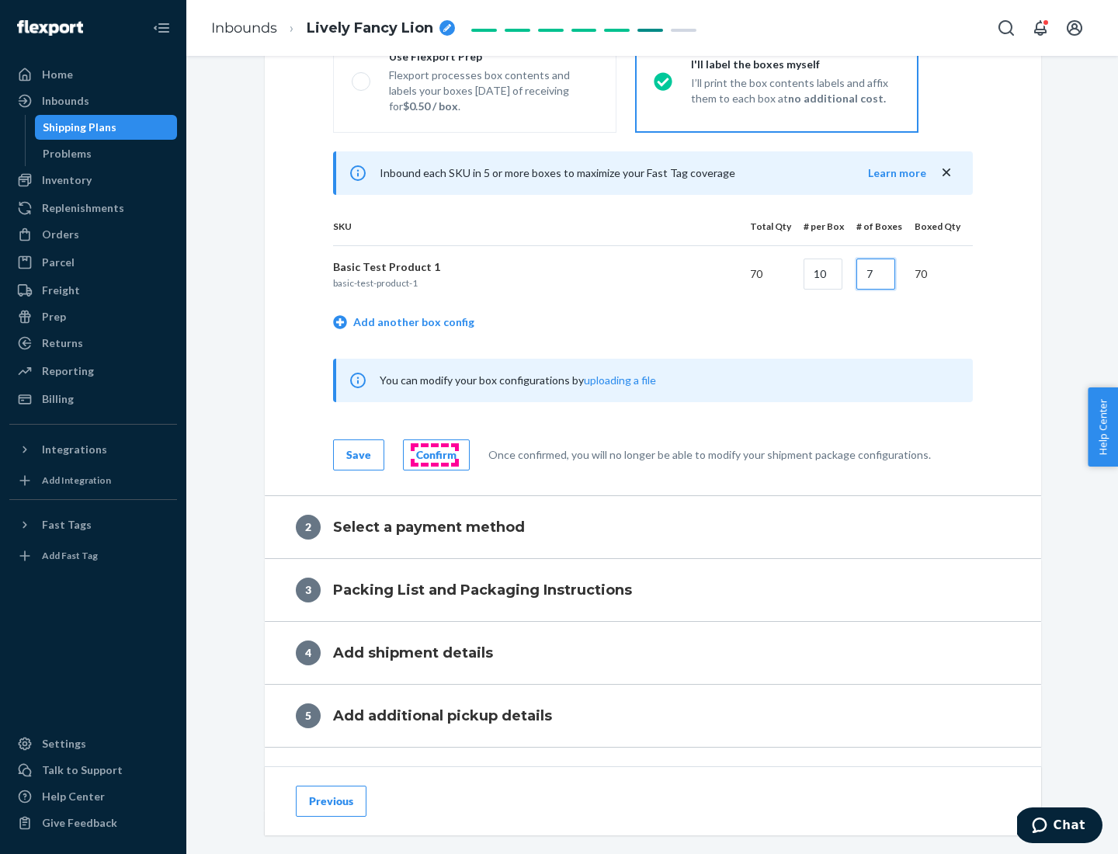
type input "7"
click at [434, 454] on div "Confirm" at bounding box center [436, 455] width 40 height 16
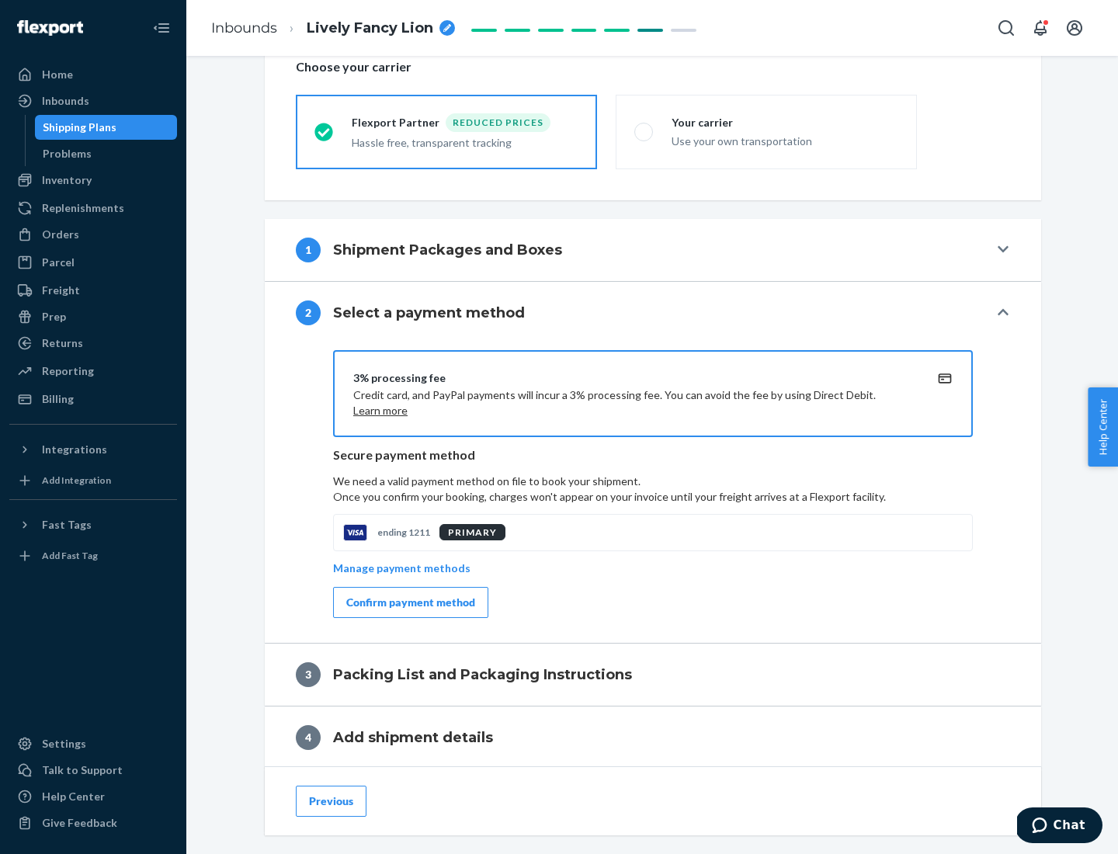
scroll to position [557, 0]
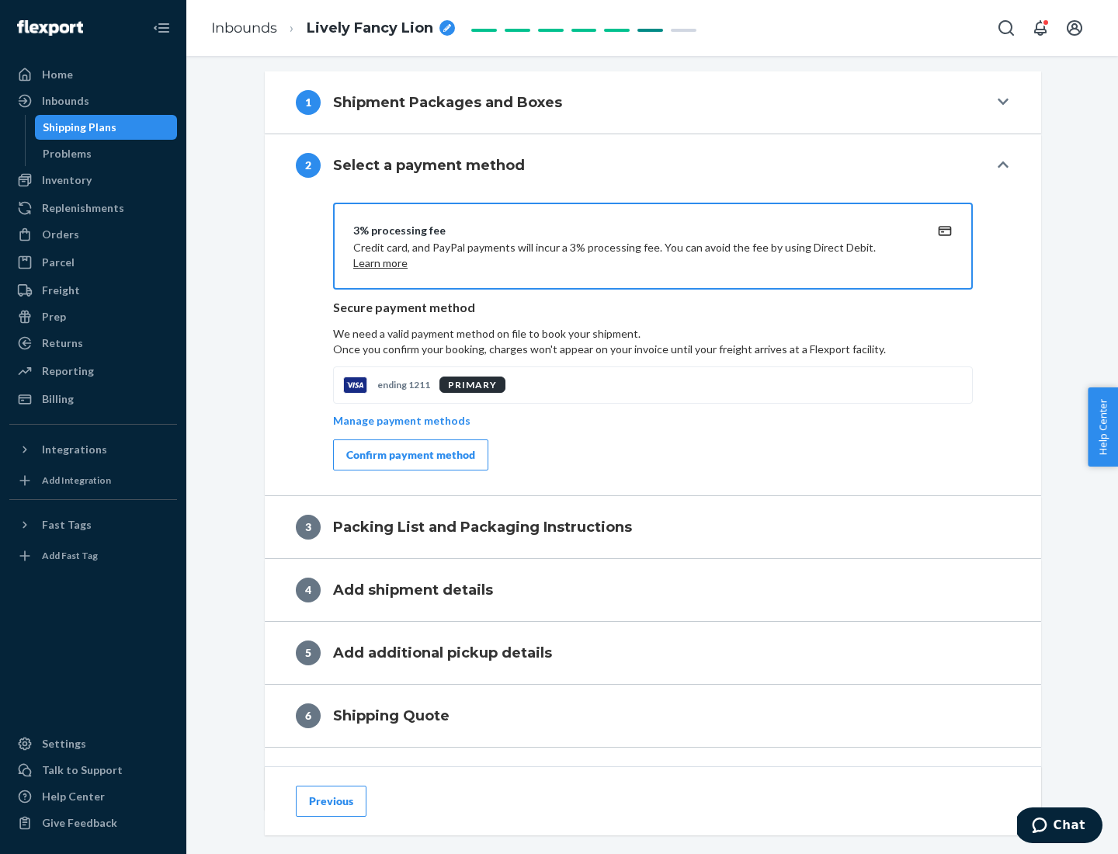
click at [409, 455] on div "Confirm payment method" at bounding box center [410, 455] width 129 height 16
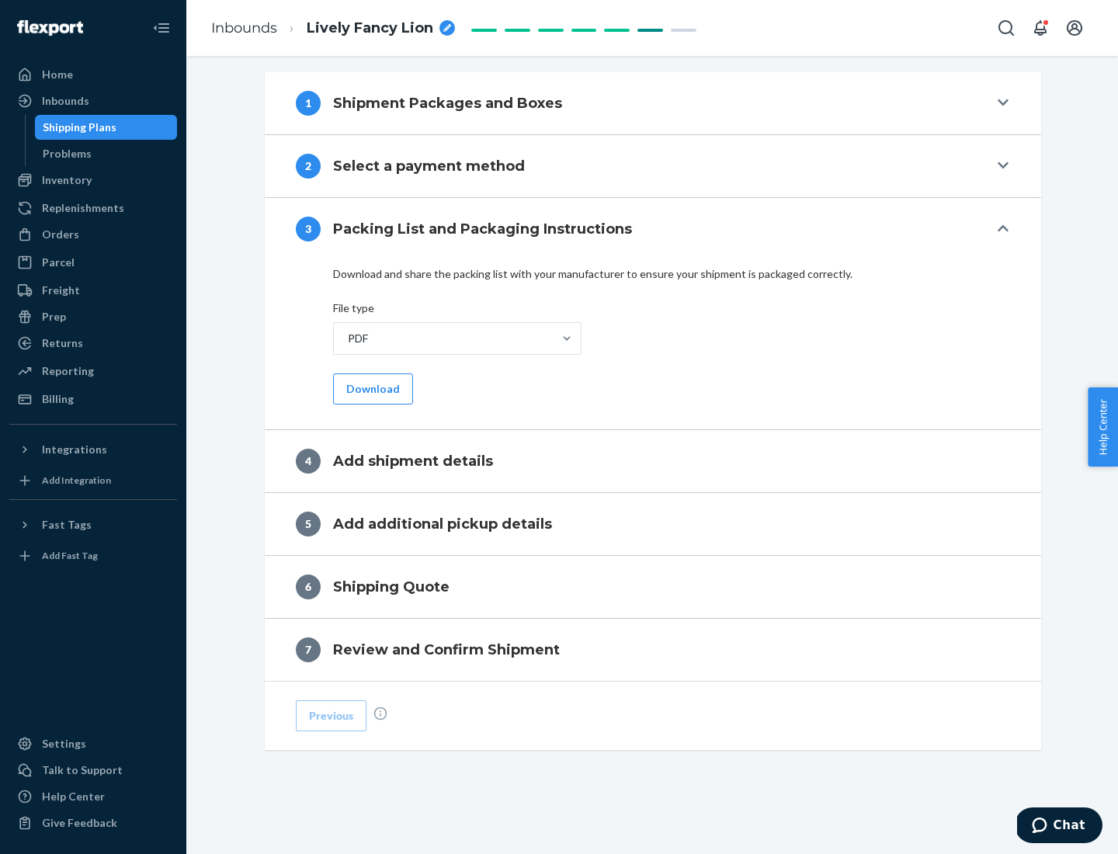
scroll to position [490, 0]
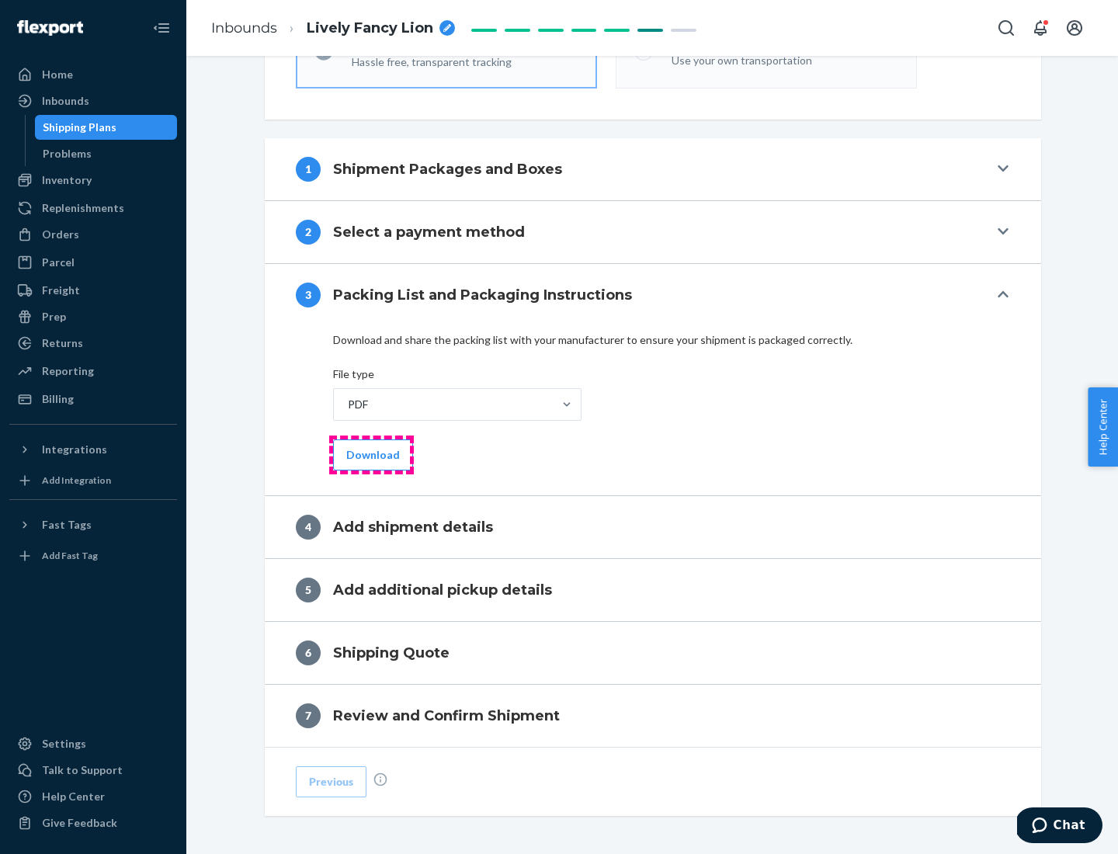
click at [371, 454] on button "Download" at bounding box center [373, 454] width 80 height 31
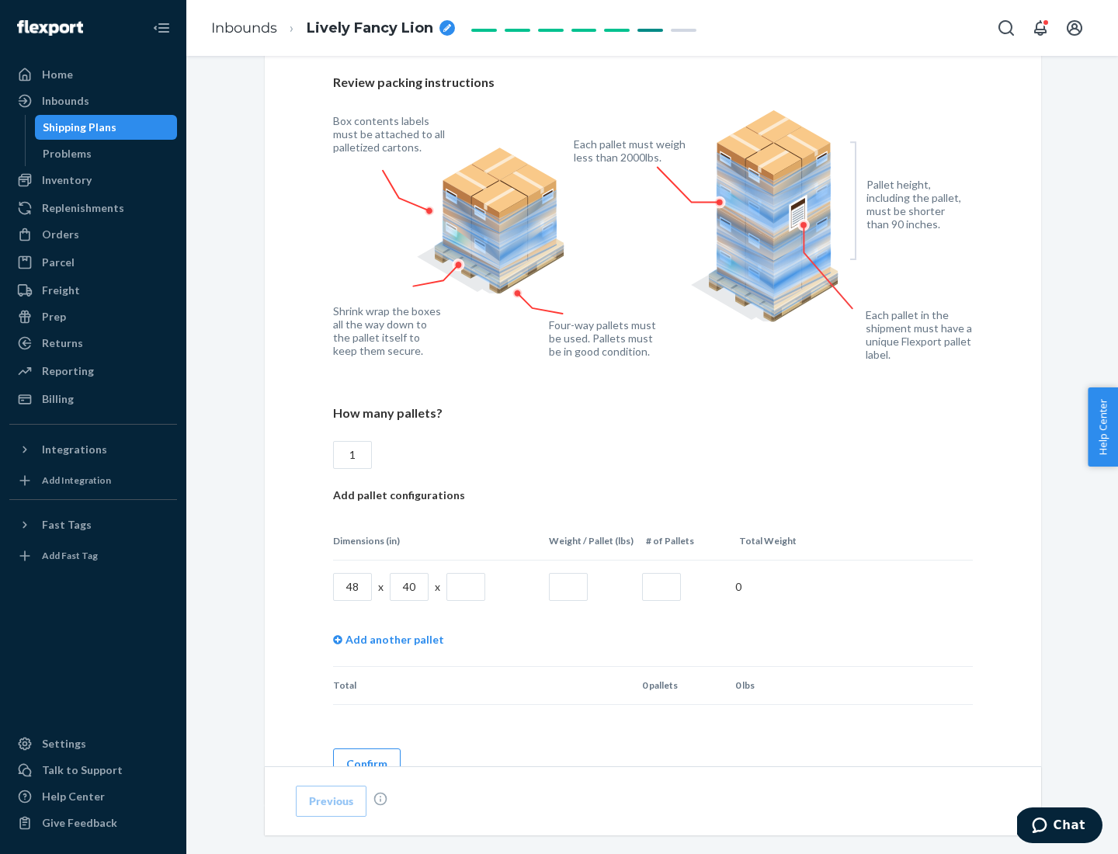
scroll to position [1065, 0]
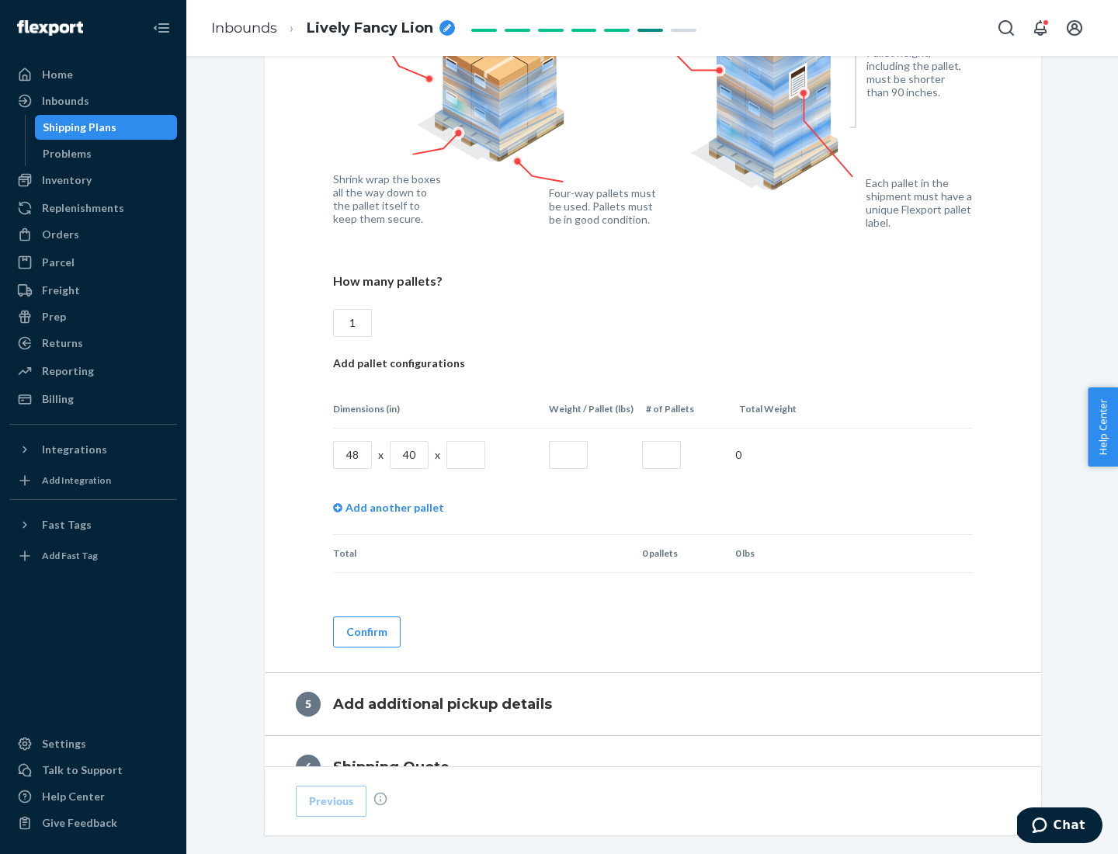
type input "1"
type input "40"
type input "200"
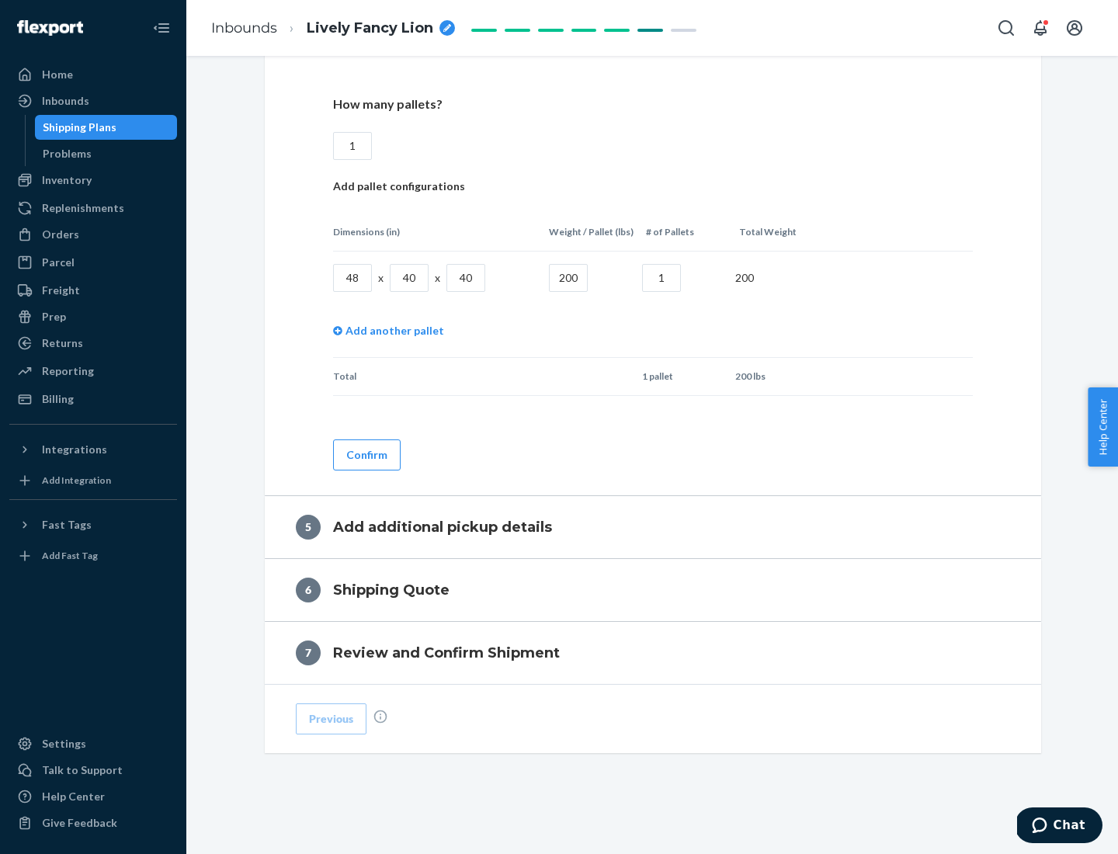
type input "1"
click at [366, 454] on button "Confirm" at bounding box center [367, 454] width 68 height 31
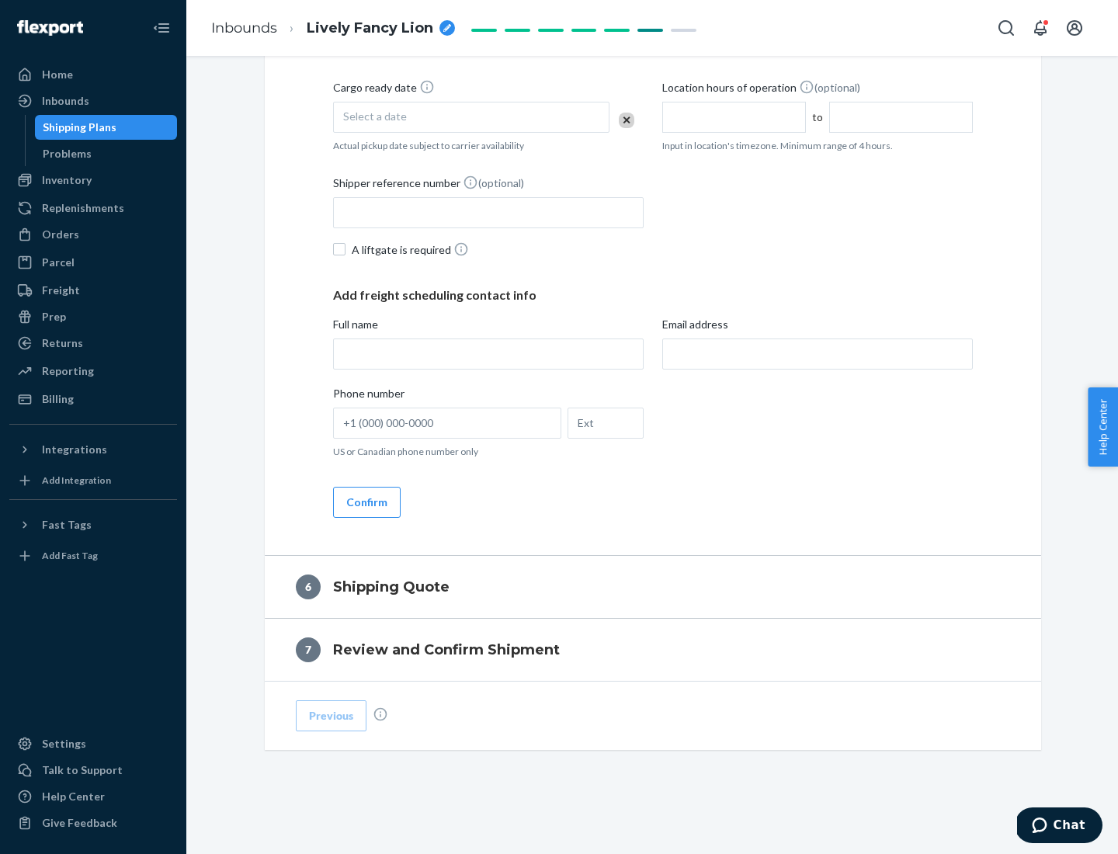
scroll to position [531, 0]
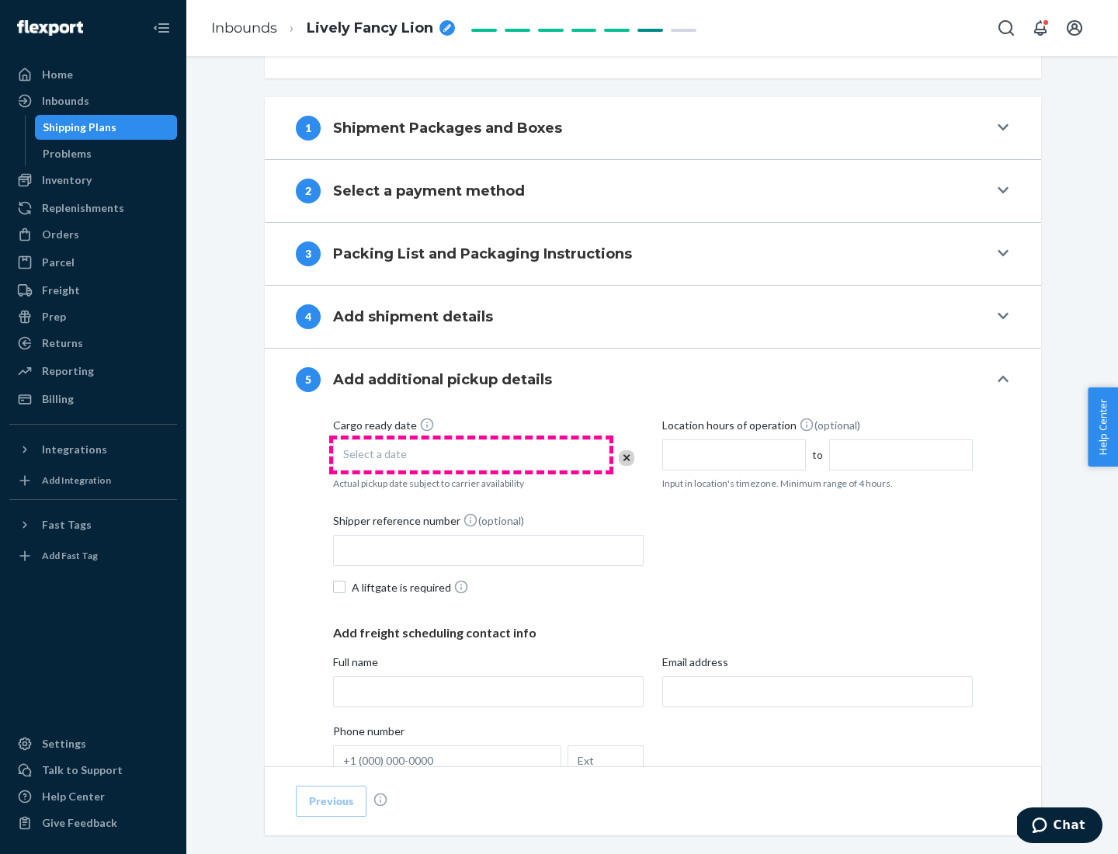
click at [471, 454] on div "Select a date" at bounding box center [471, 454] width 276 height 31
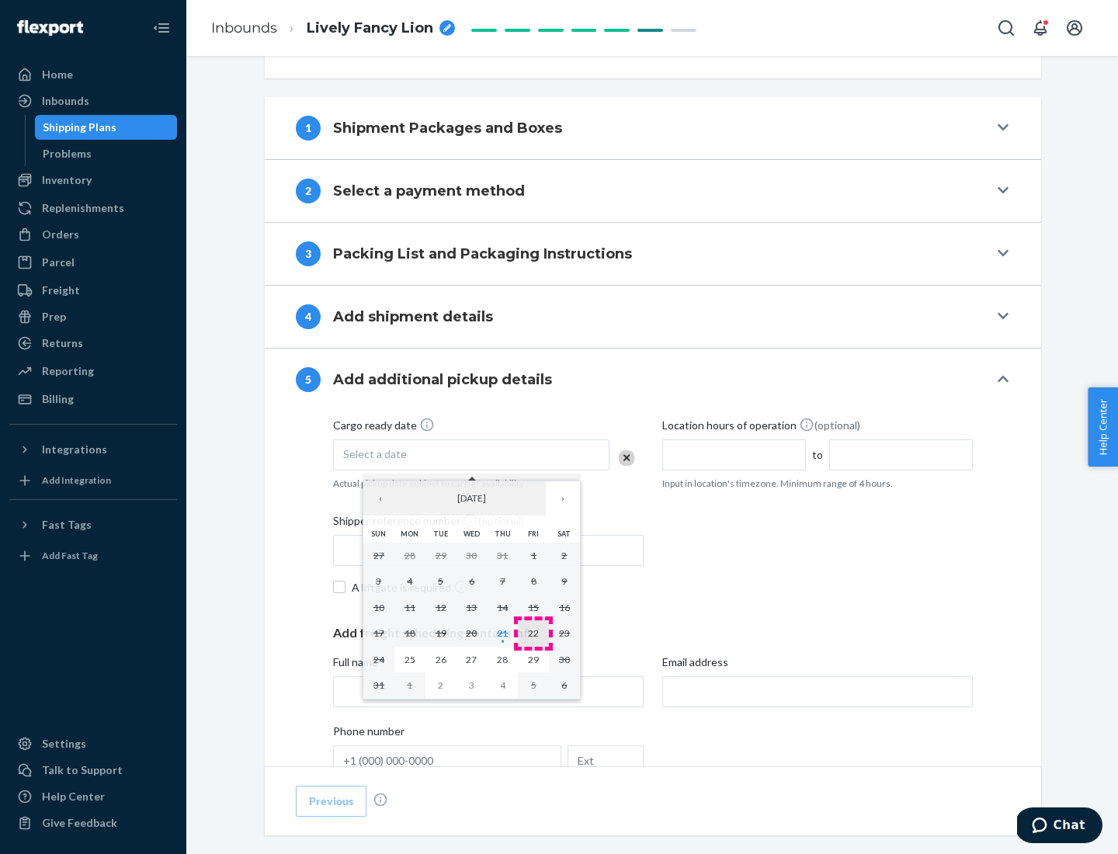
click at [533, 633] on abbr "22" at bounding box center [533, 633] width 11 height 12
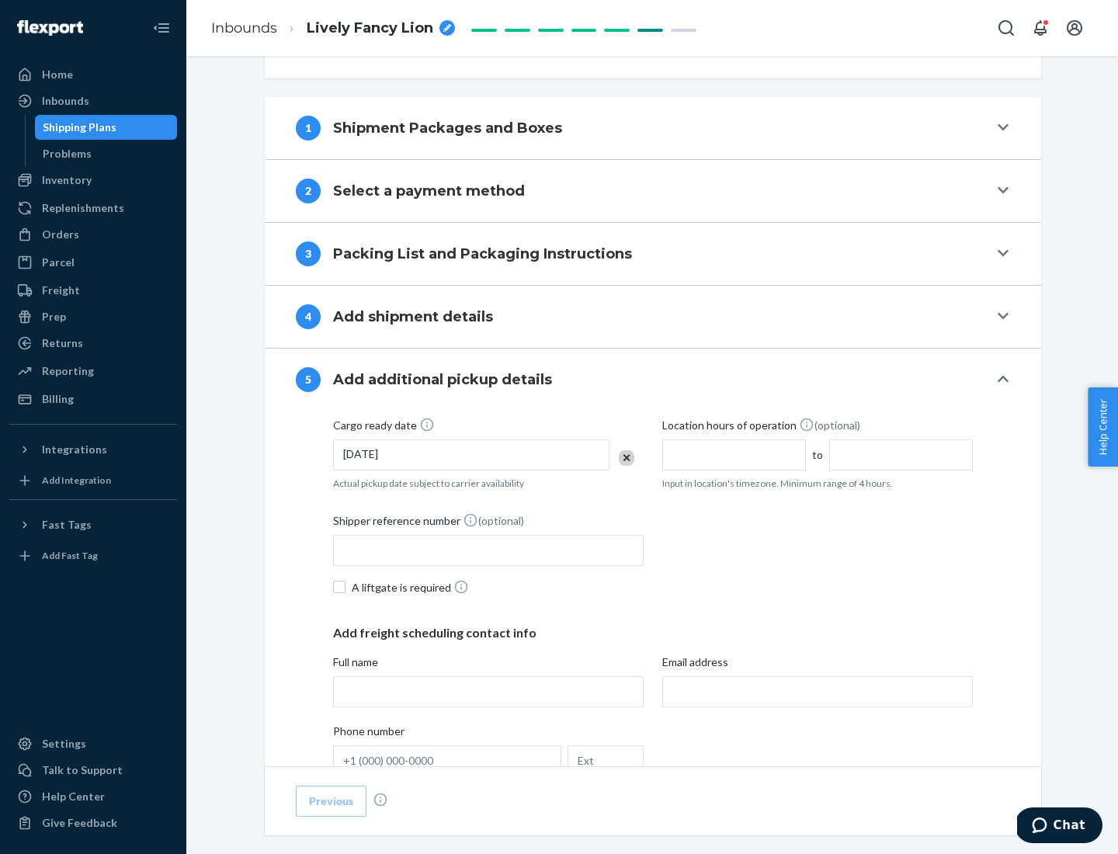
scroll to position [768, 0]
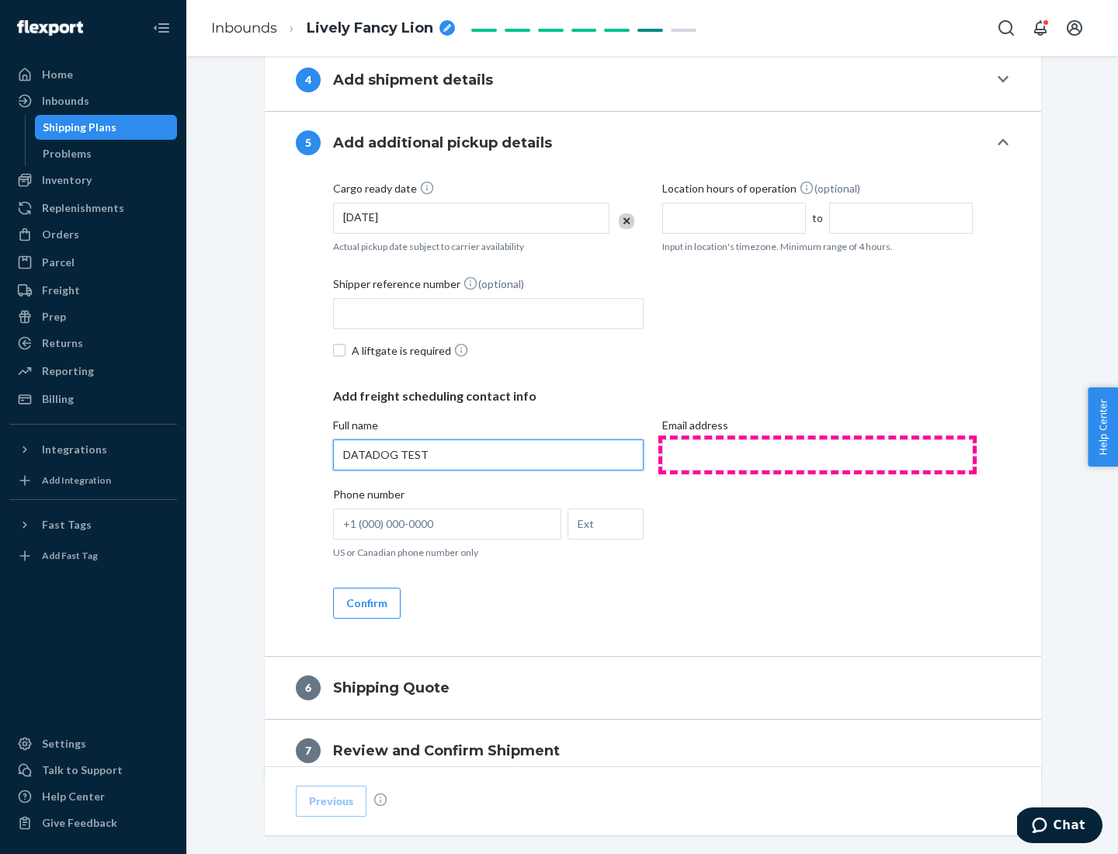
type input "DATADOG TEST"
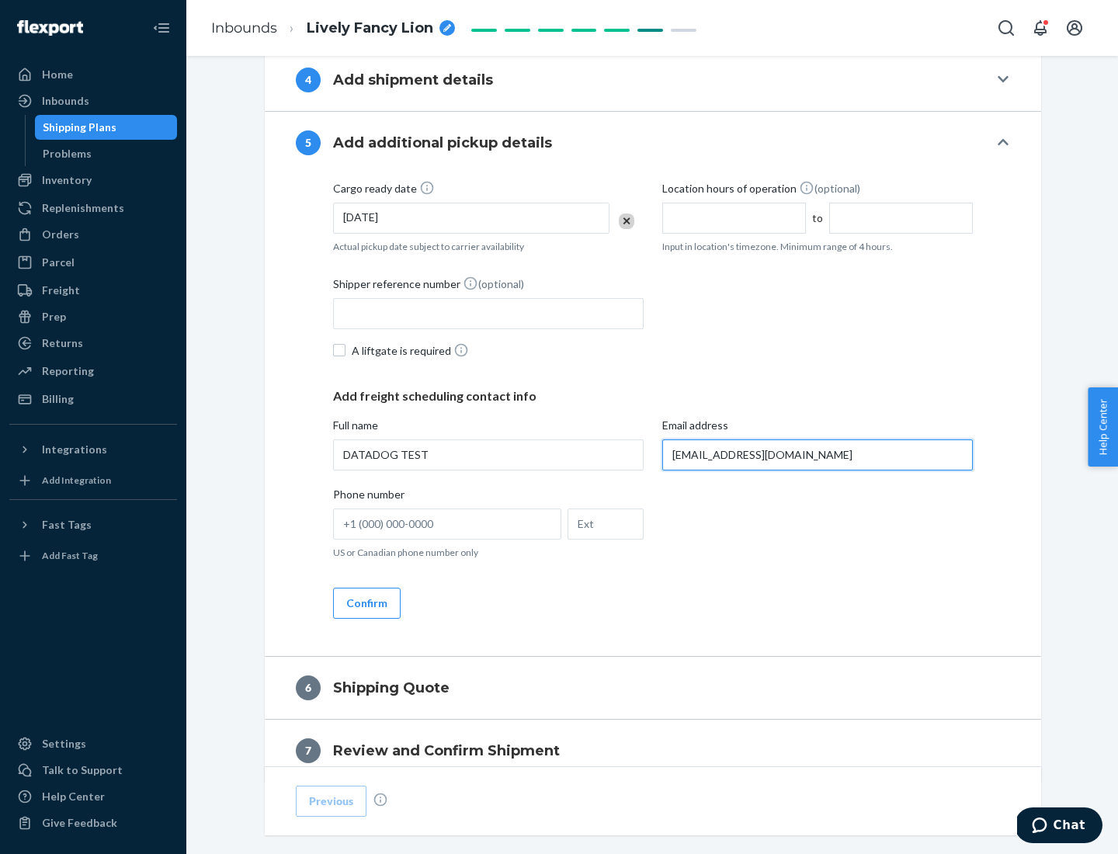
scroll to position [837, 0]
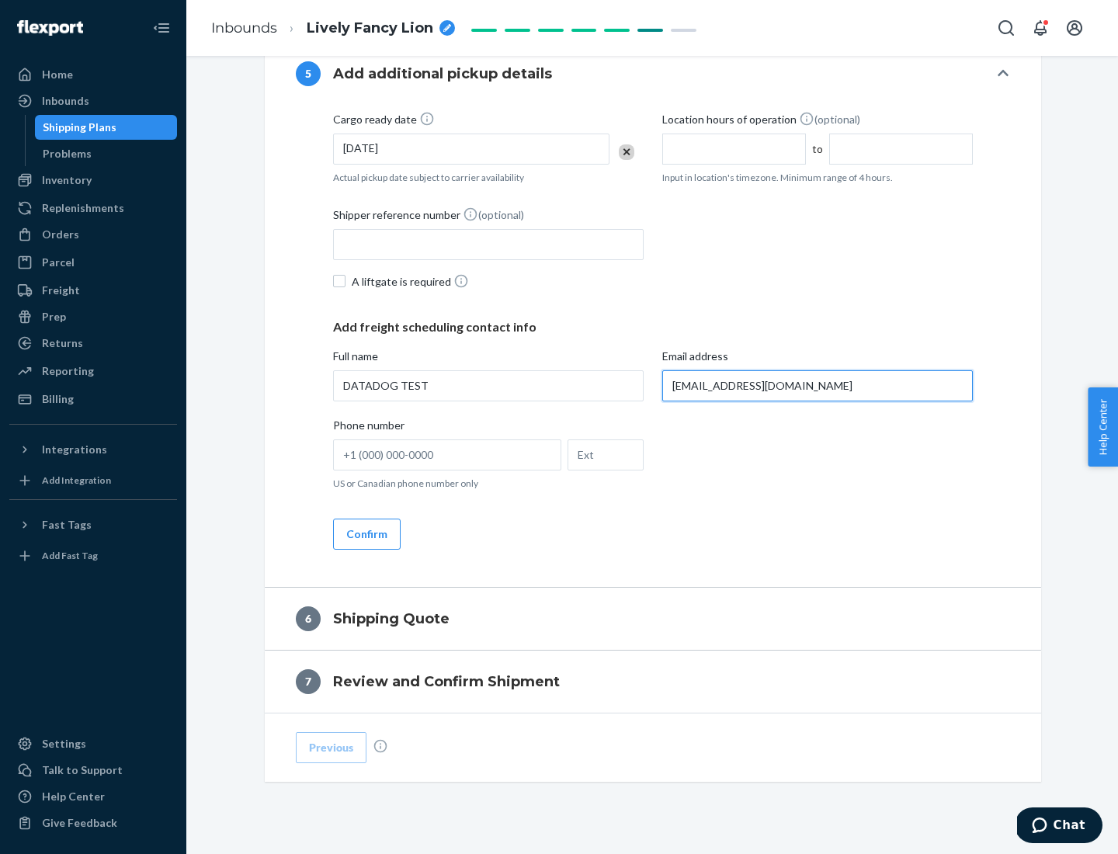
type input "[EMAIL_ADDRESS][DOMAIN_NAME]"
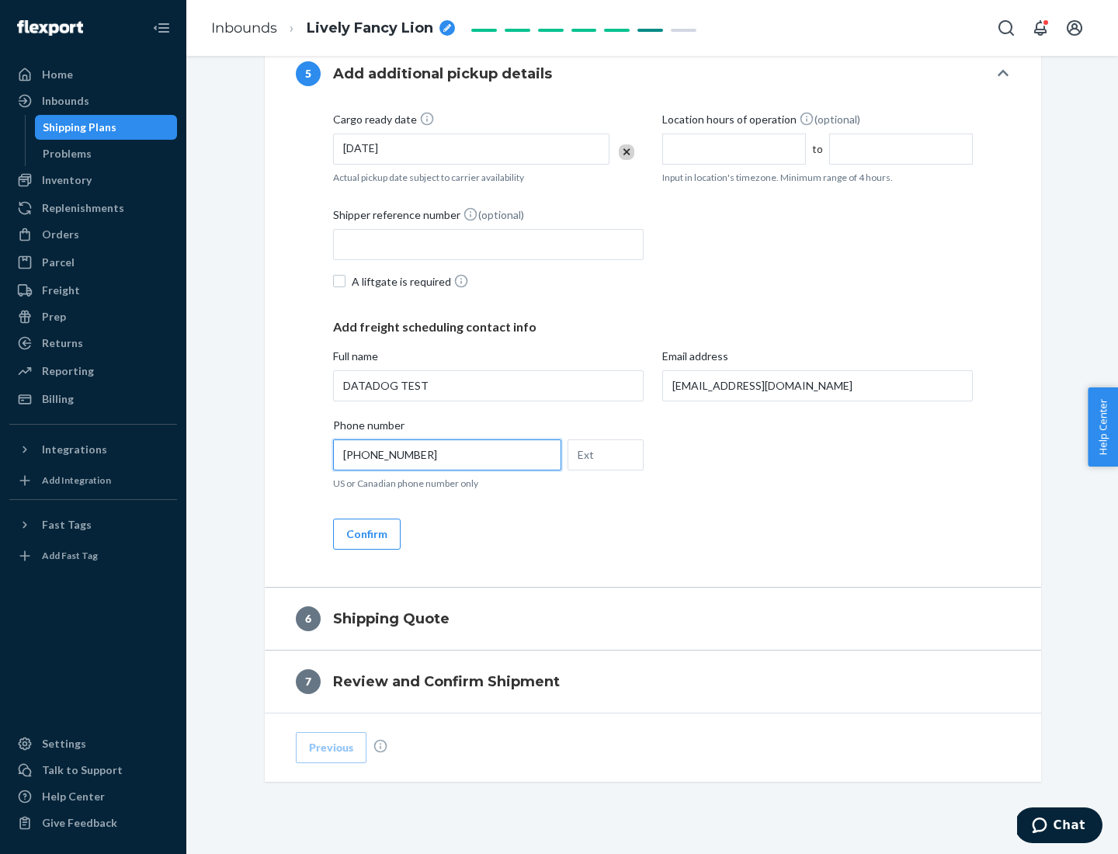
scroll to position [869, 0]
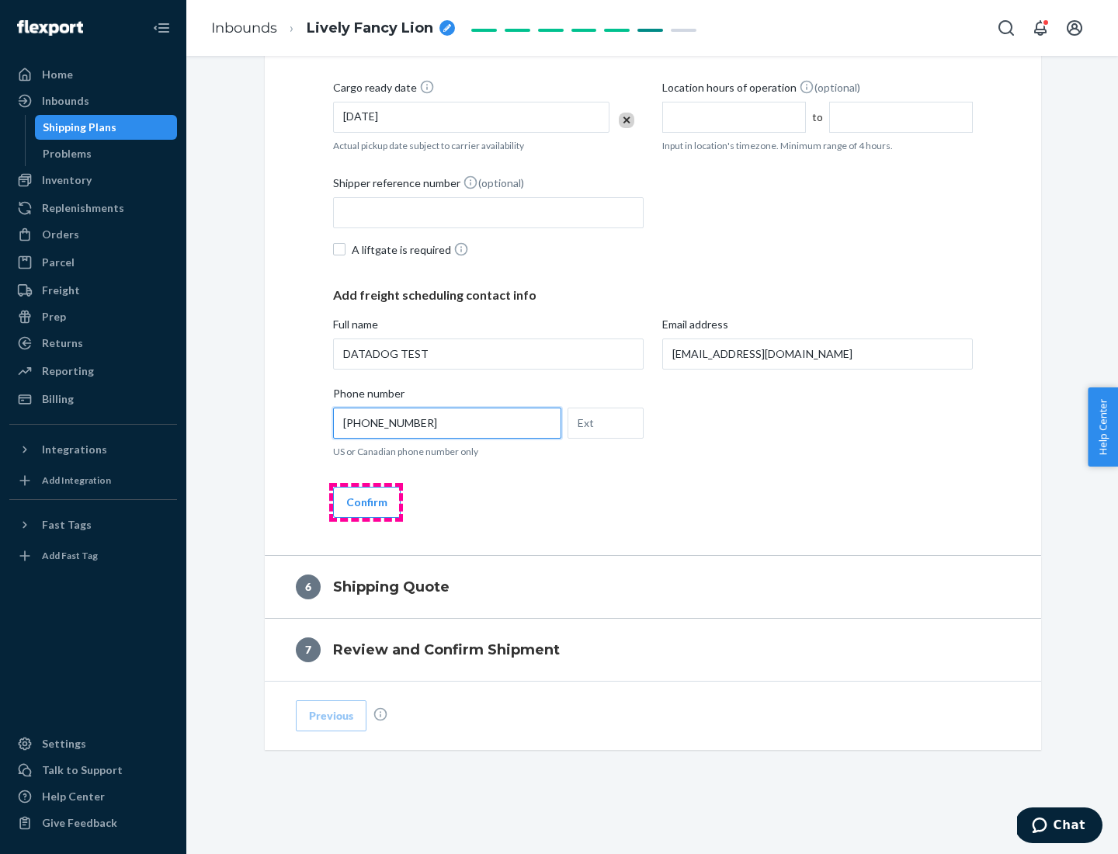
type input "[PHONE_NUMBER]"
click at [366, 502] on button "Confirm" at bounding box center [367, 502] width 68 height 31
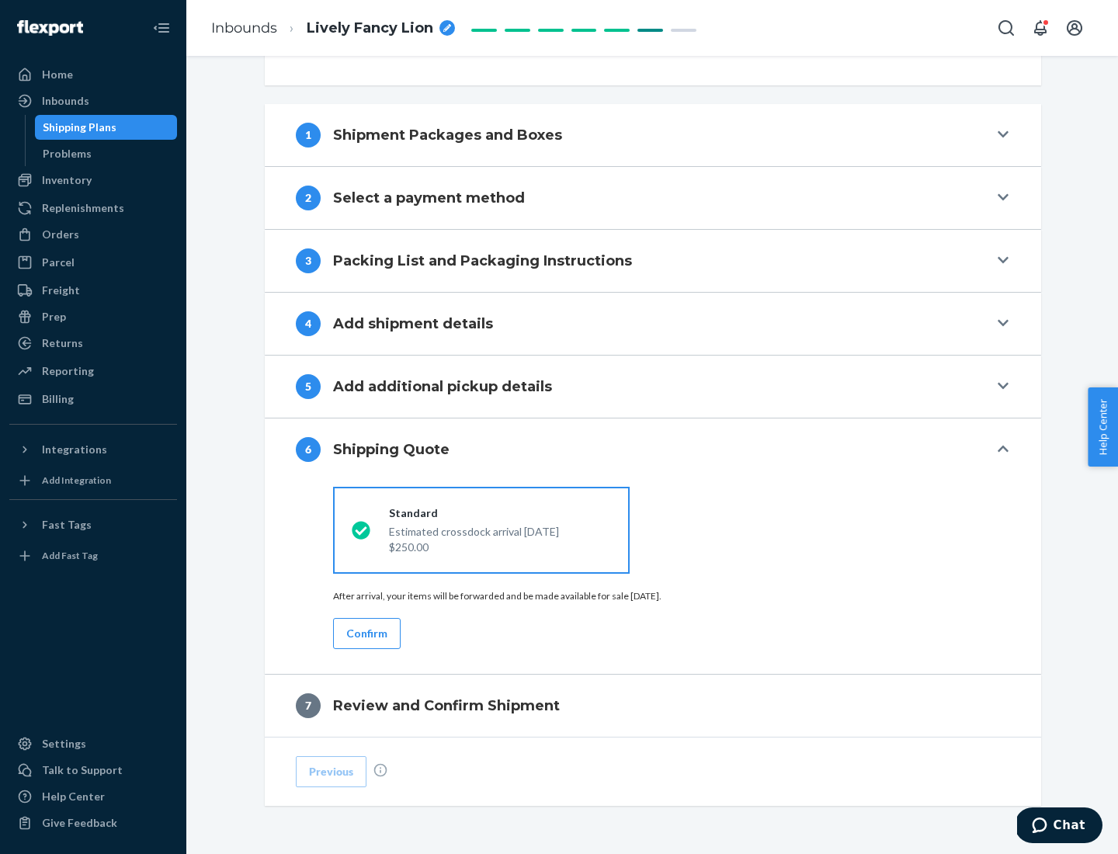
scroll to position [580, 0]
